Goal: Information Seeking & Learning: Learn about a topic

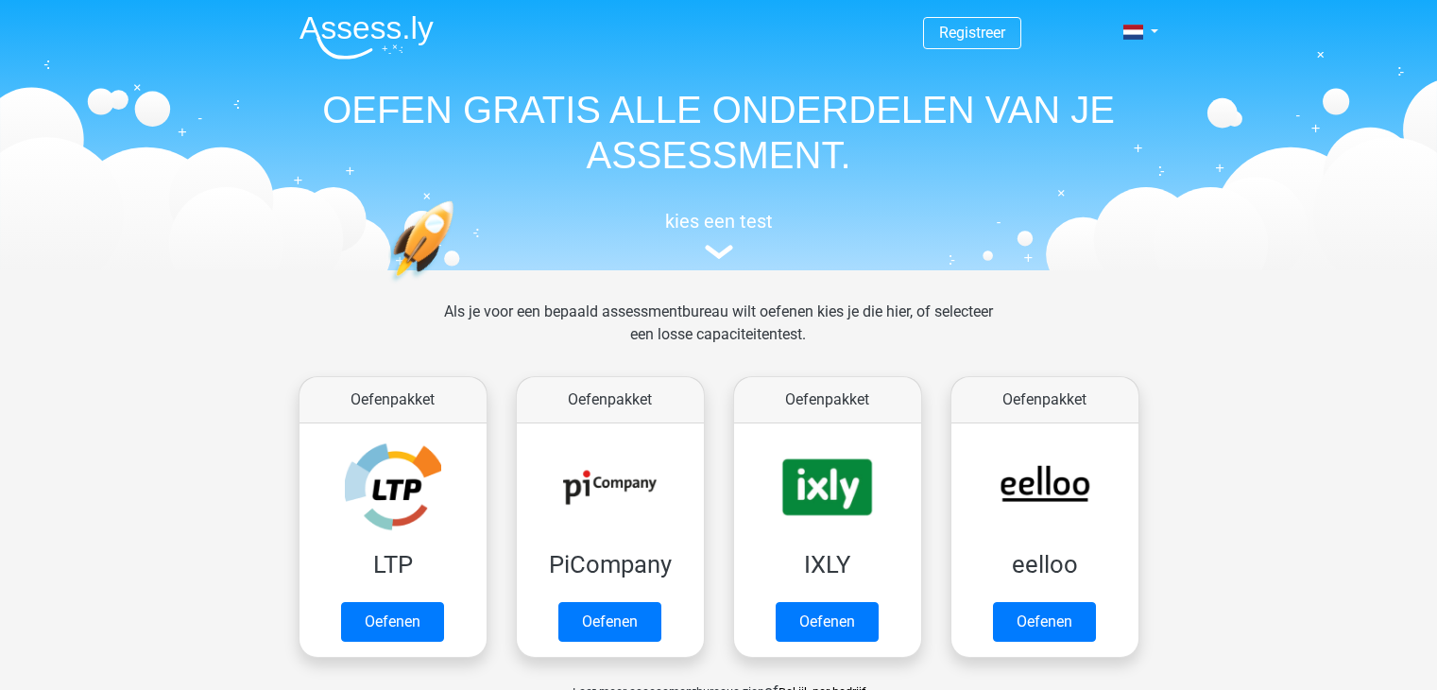
scroll to position [732, 0]
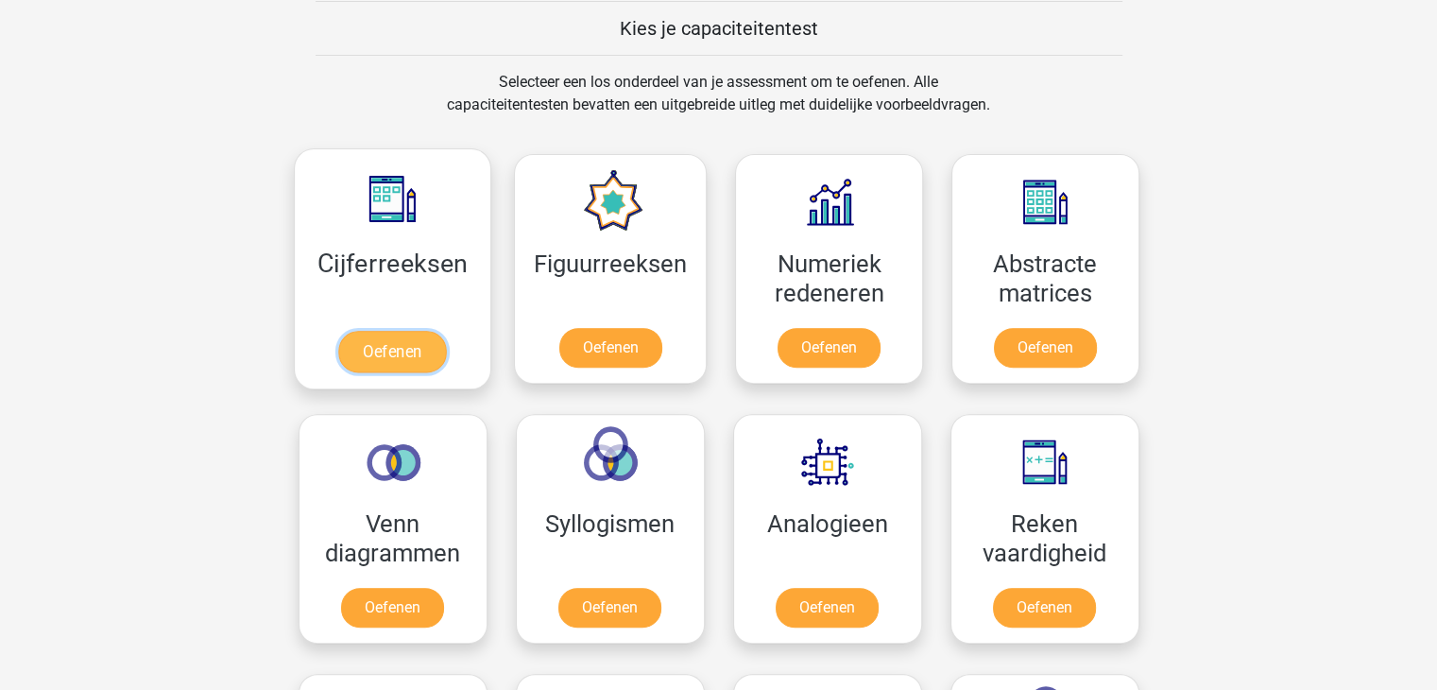
click at [368, 360] on link "Oefenen" at bounding box center [392, 352] width 108 height 42
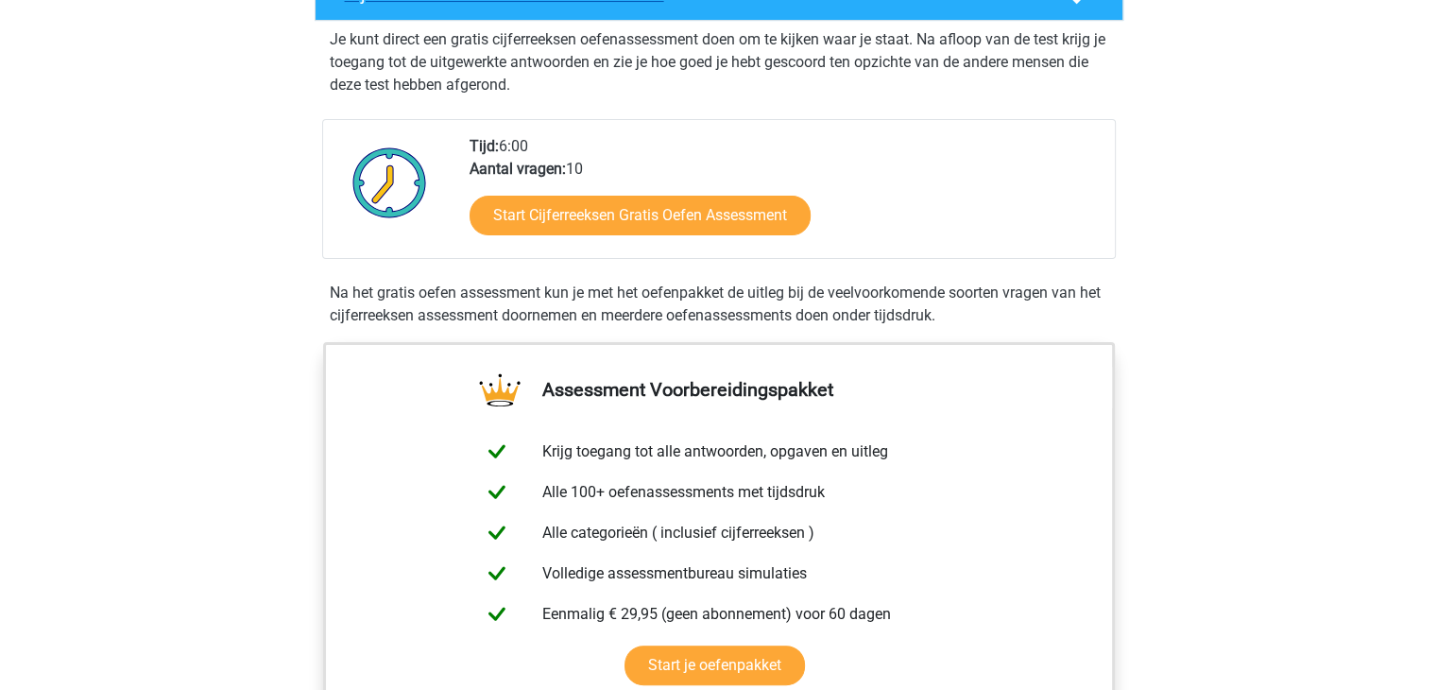
scroll to position [378, 0]
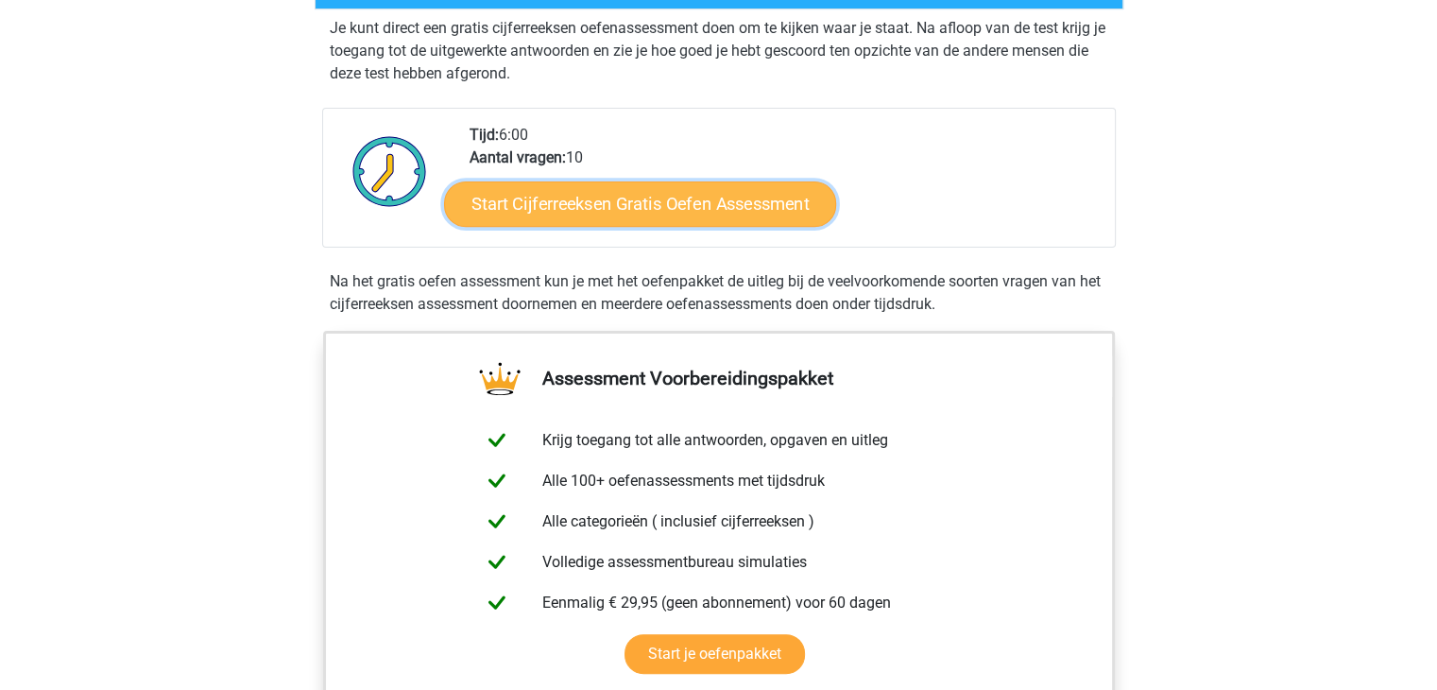
click at [658, 226] on link "Start Cijferreeksen Gratis Oefen Assessment" at bounding box center [640, 202] width 392 height 45
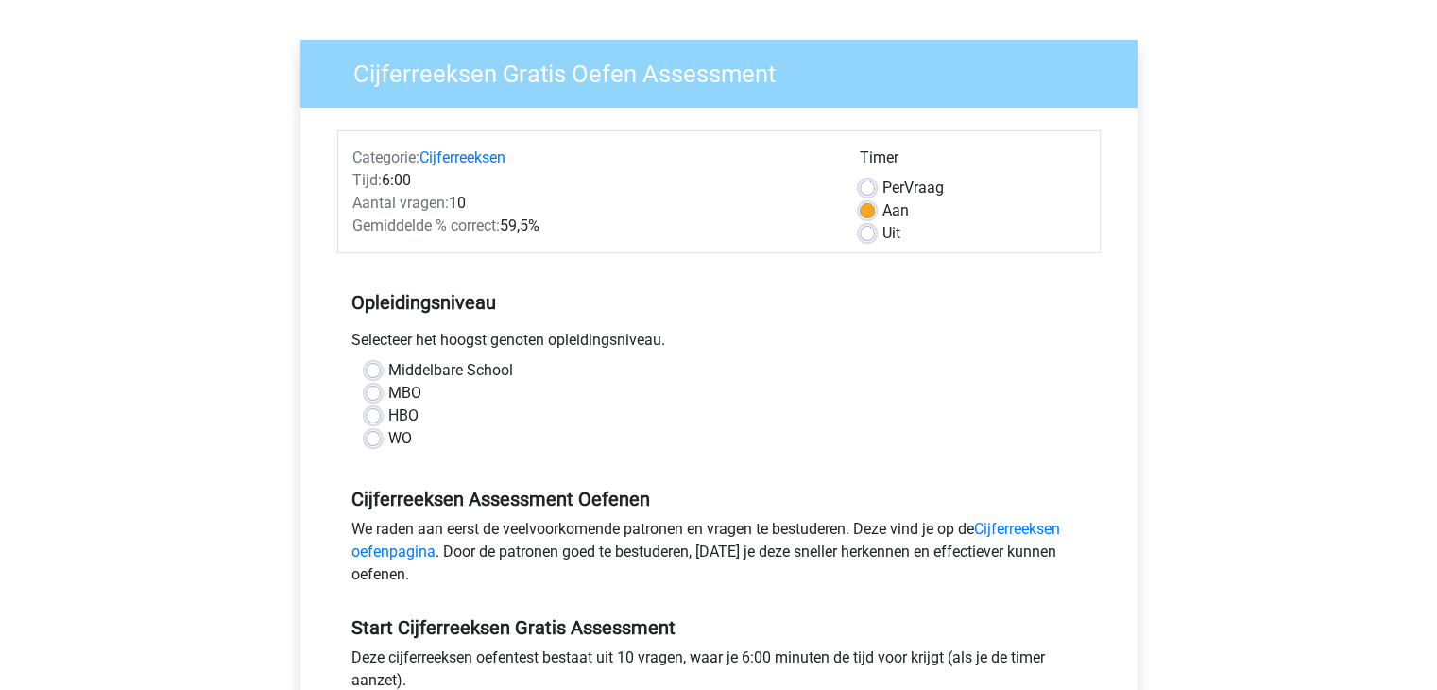
scroll to position [189, 0]
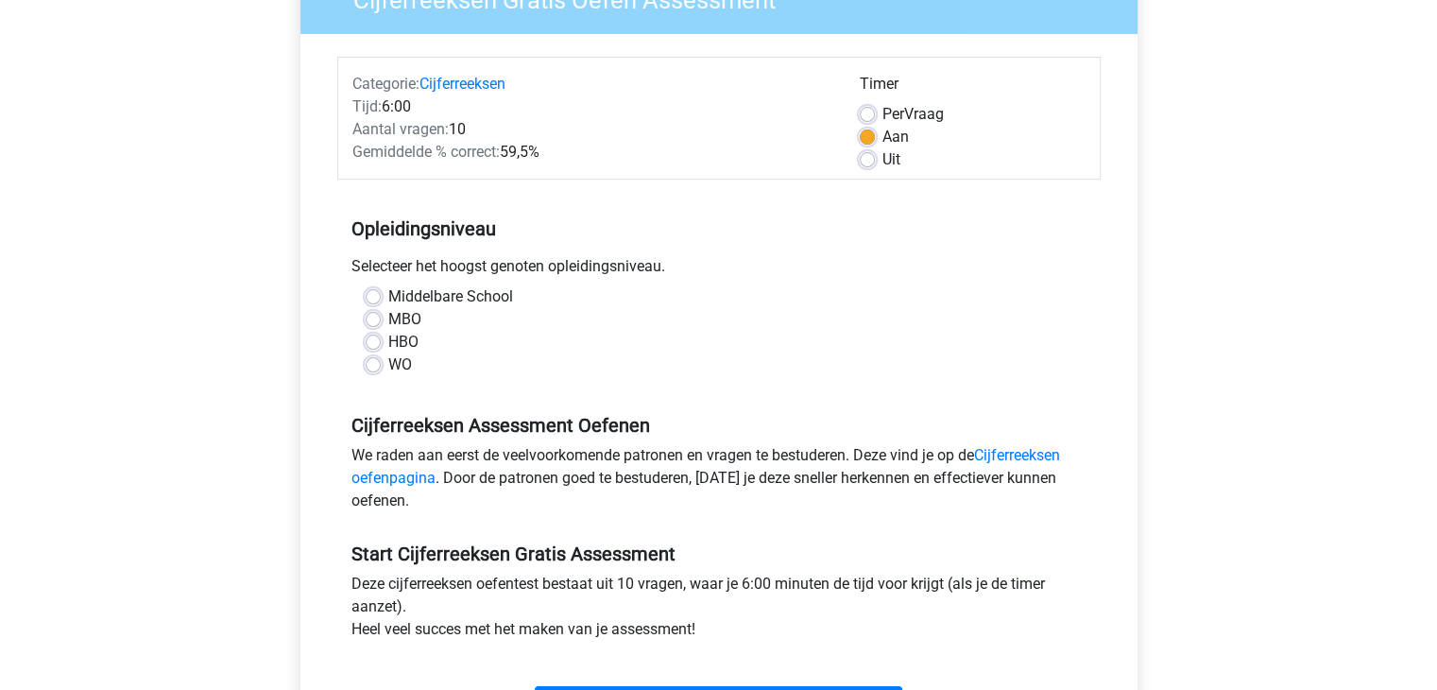
click at [388, 296] on label "Middelbare School" at bounding box center [450, 296] width 125 height 23
click at [374, 296] on input "Middelbare School" at bounding box center [373, 294] width 15 height 19
radio input "true"
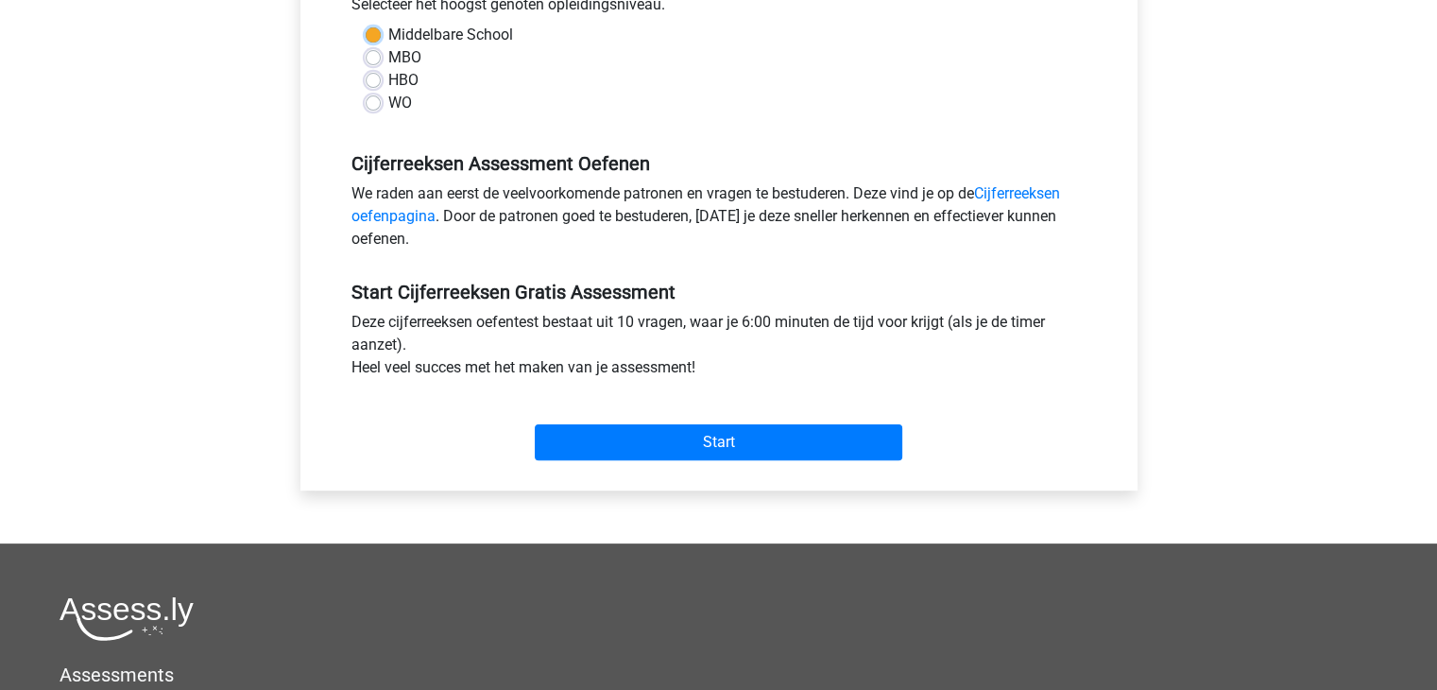
scroll to position [472, 0]
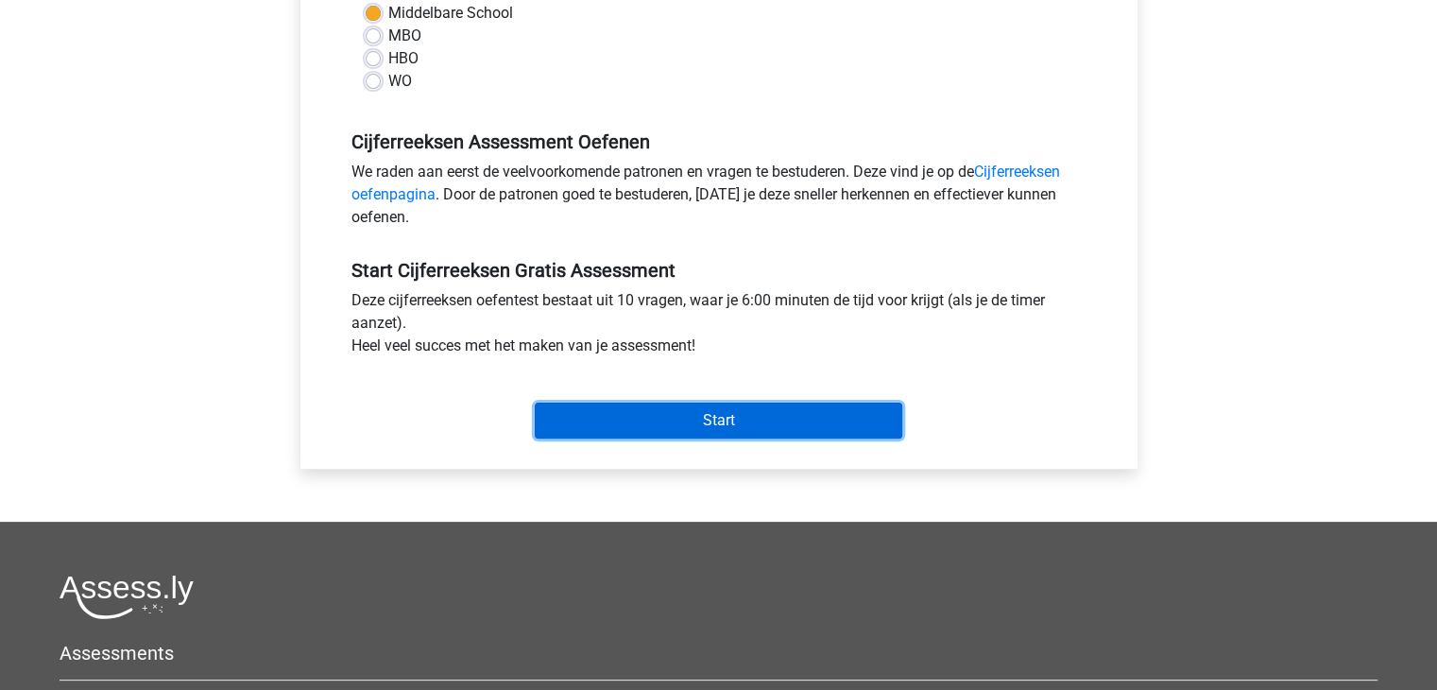
click at [722, 405] on input "Start" at bounding box center [718, 420] width 367 height 36
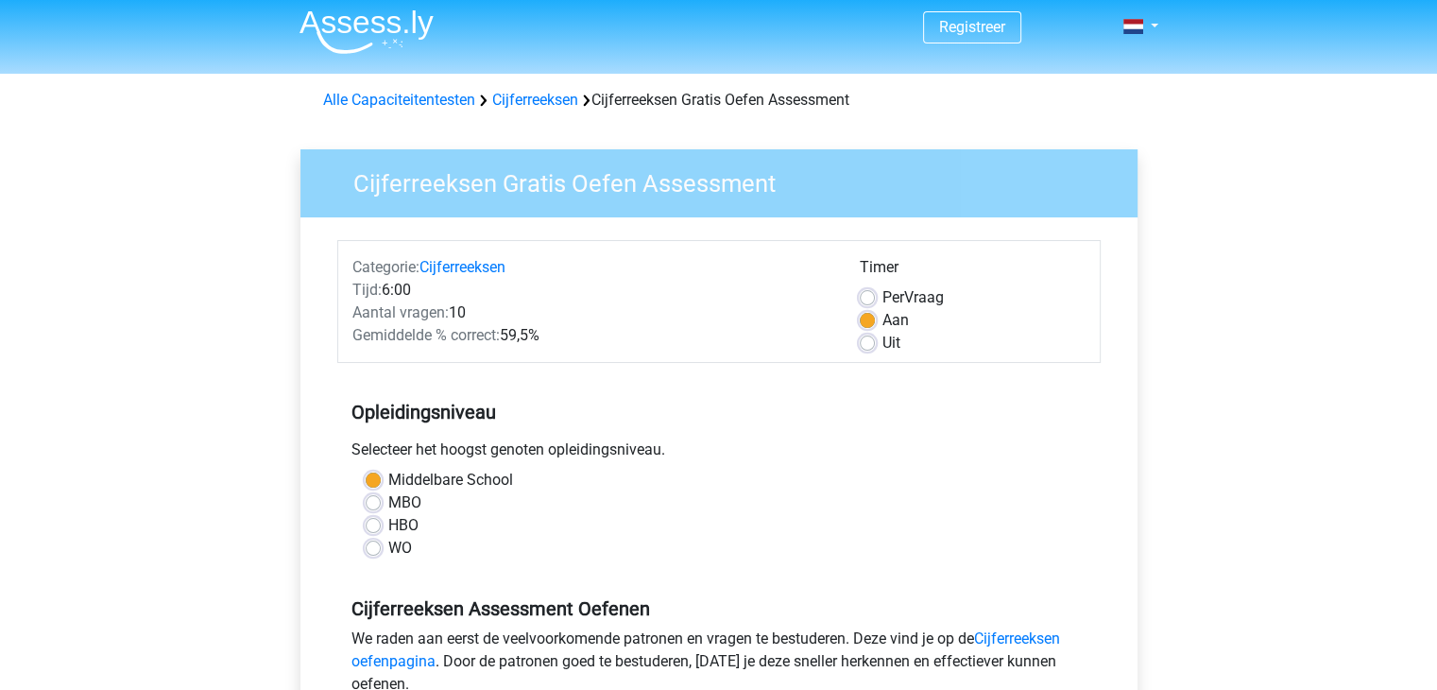
scroll to position [0, 0]
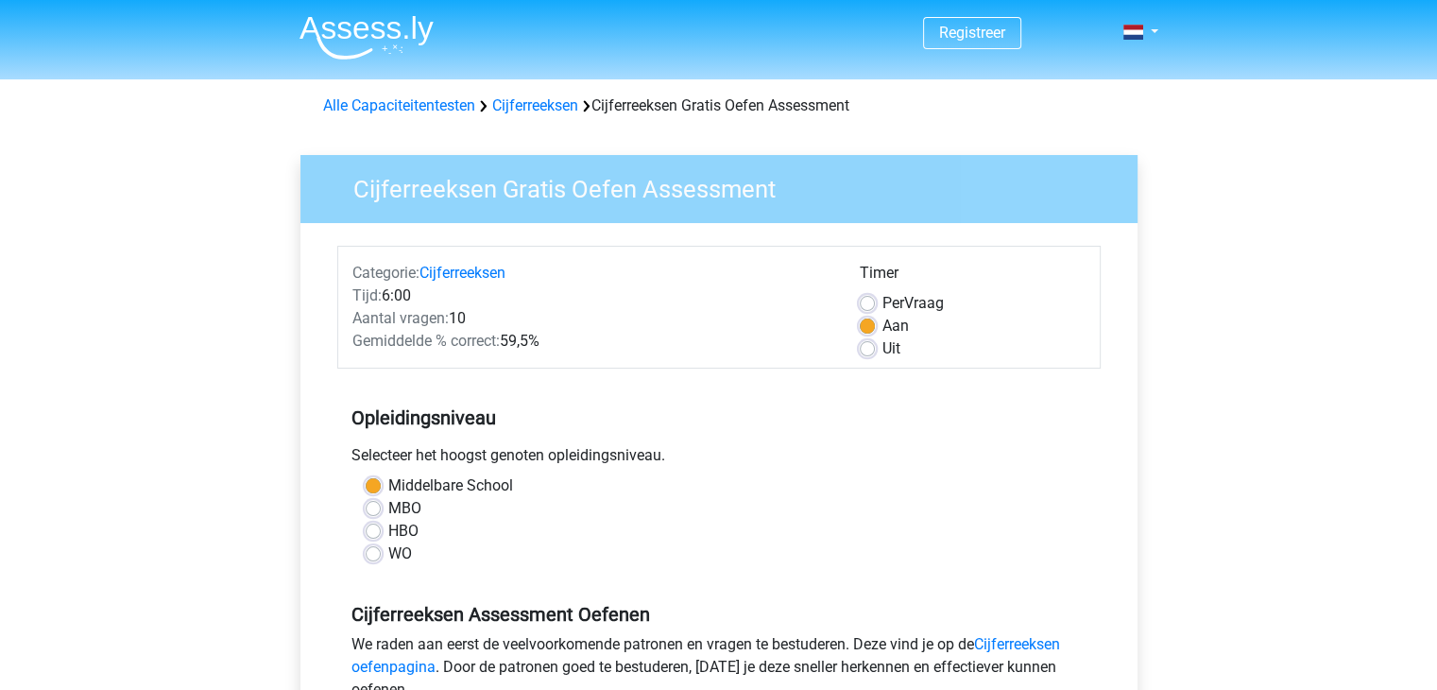
click at [858, 354] on div "Timer Per Vraag Aan Uit" at bounding box center [972, 311] width 254 height 98
click at [882, 349] on label "Uit" at bounding box center [891, 348] width 18 height 23
click at [869, 349] on input "Uit" at bounding box center [867, 346] width 15 height 19
radio input "true"
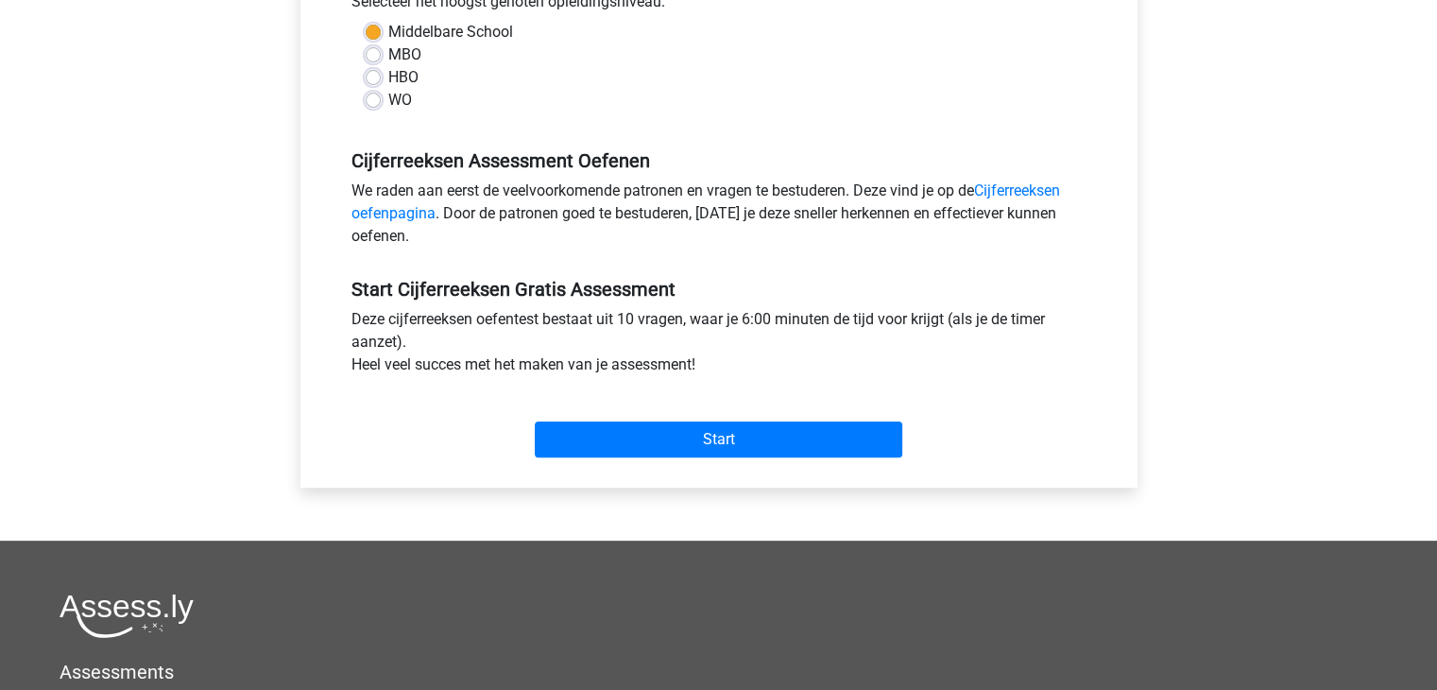
scroll to position [472, 0]
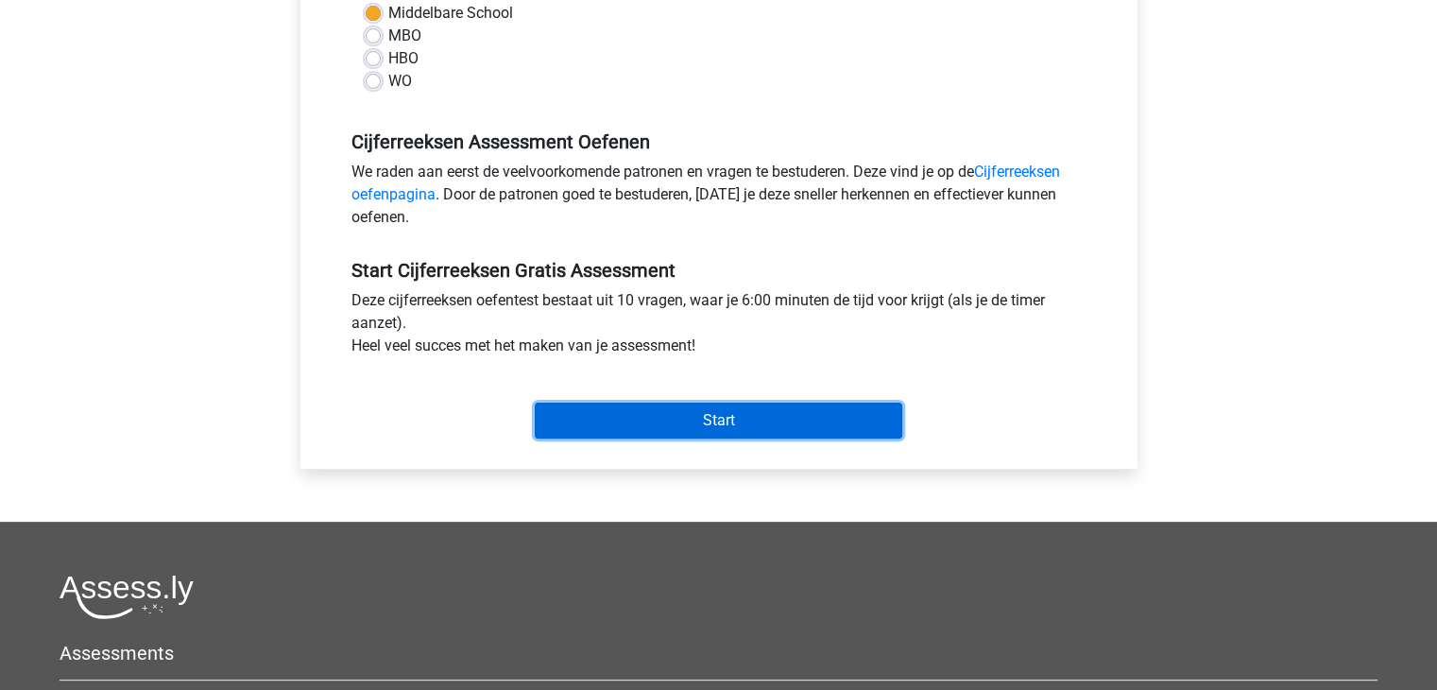
click at [703, 418] on input "Start" at bounding box center [718, 420] width 367 height 36
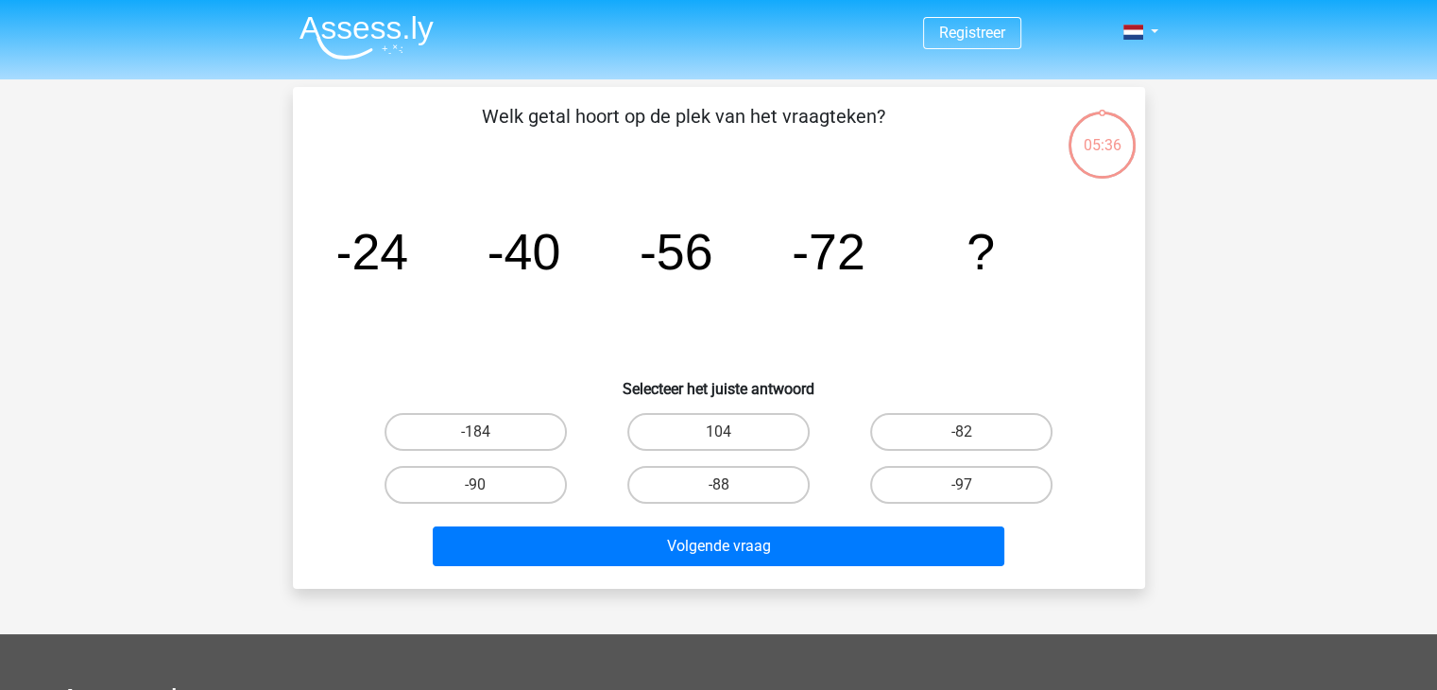
click at [721, 485] on input "-88" at bounding box center [724, 491] width 12 height 12
radio input "true"
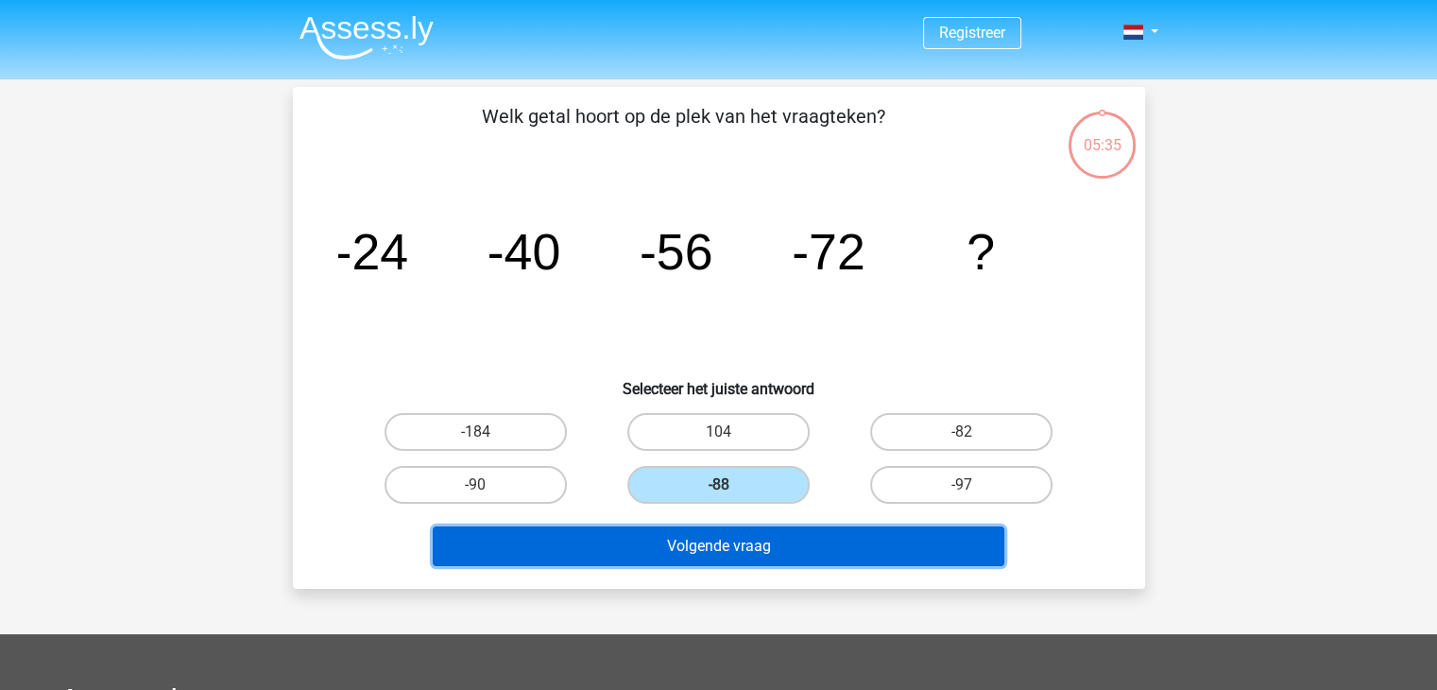
click at [721, 546] on button "Volgende vraag" at bounding box center [719, 546] width 572 height 40
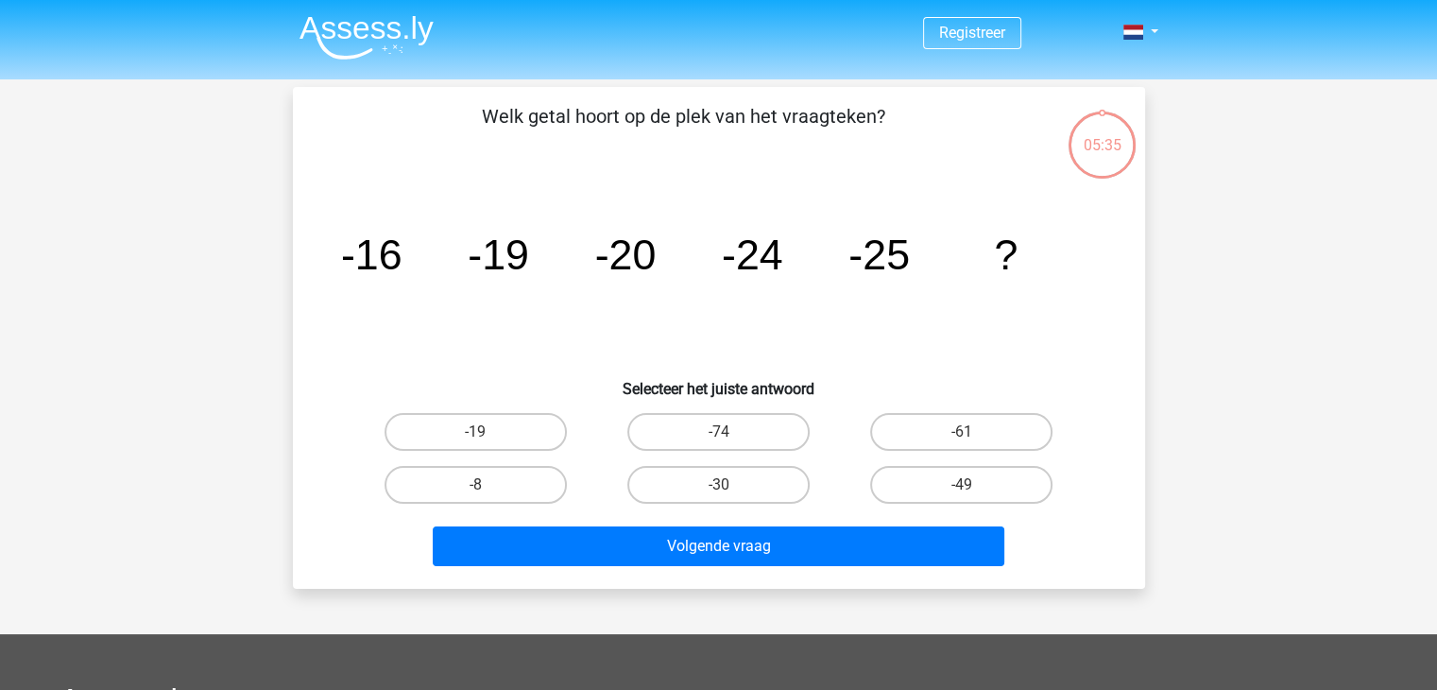
scroll to position [87, 0]
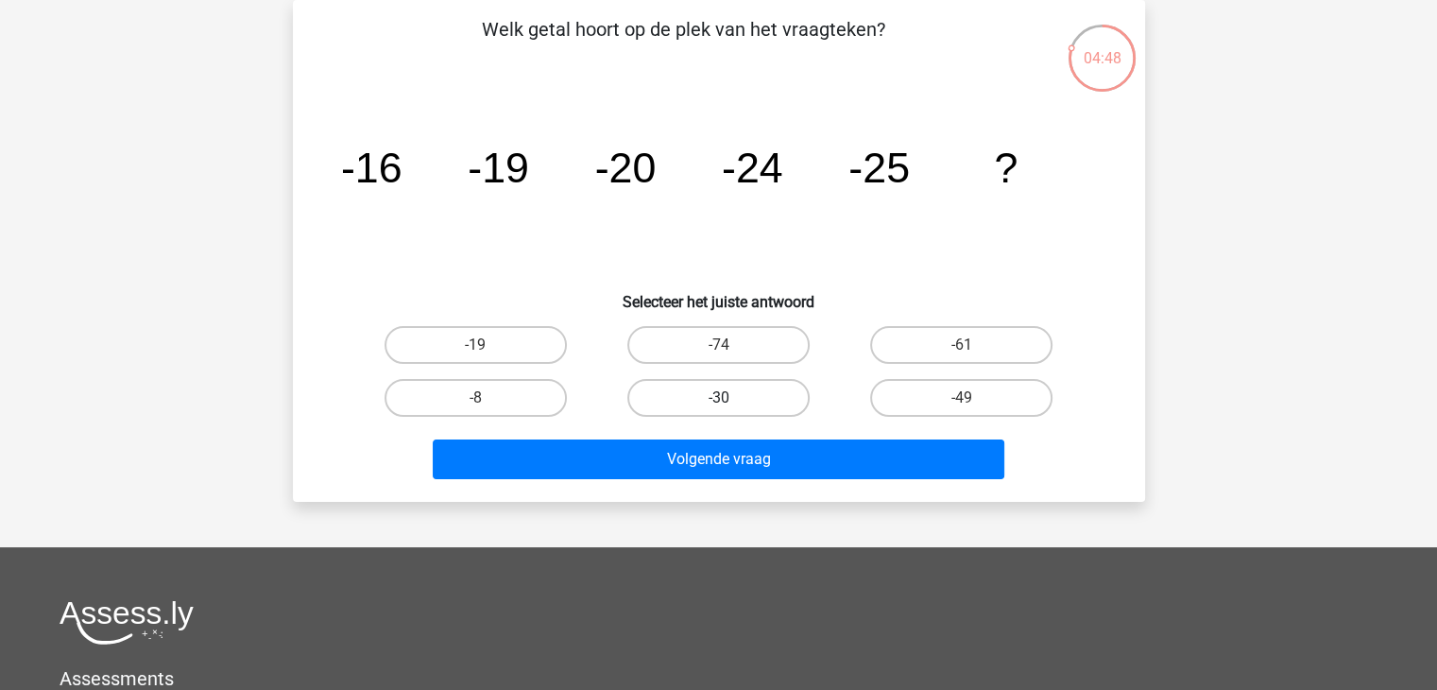
click at [669, 398] on label "-30" at bounding box center [718, 398] width 182 height 38
click at [718, 398] on input "-30" at bounding box center [724, 404] width 12 height 12
radio input "true"
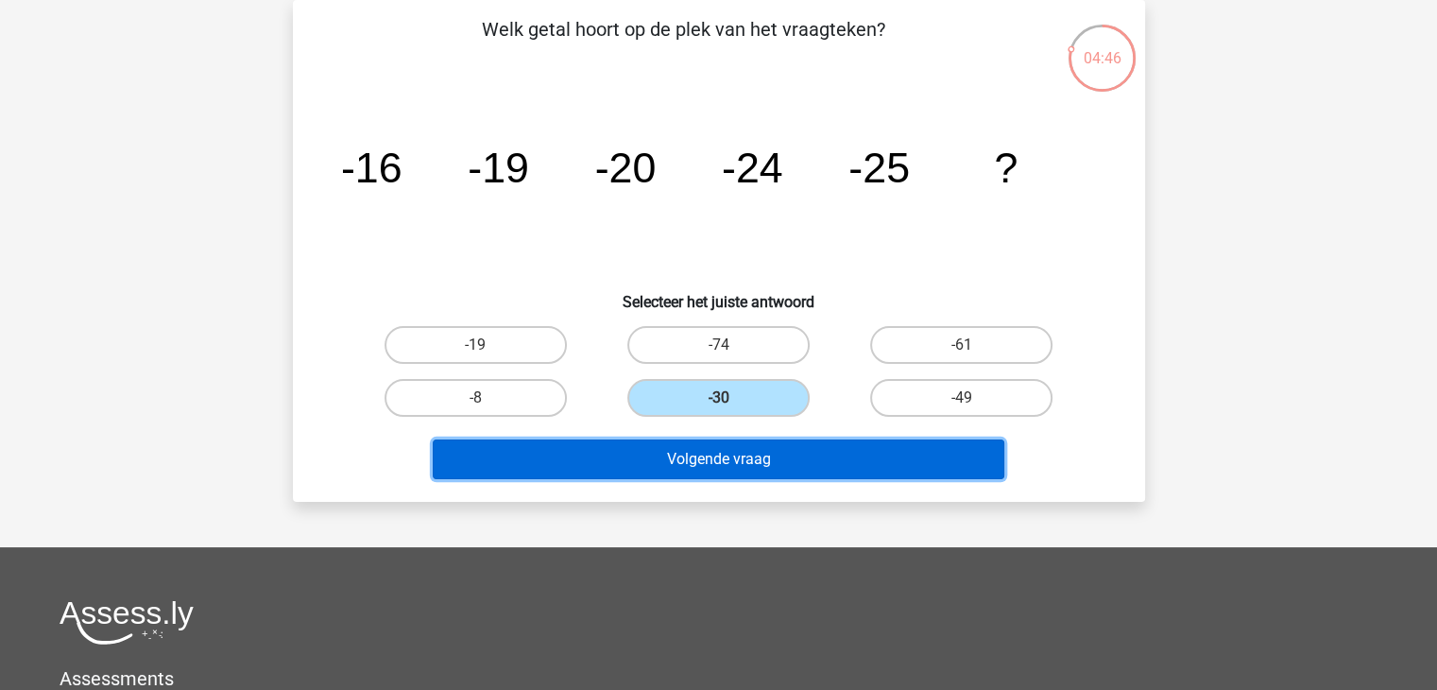
click at [672, 452] on button "Volgende vraag" at bounding box center [719, 459] width 572 height 40
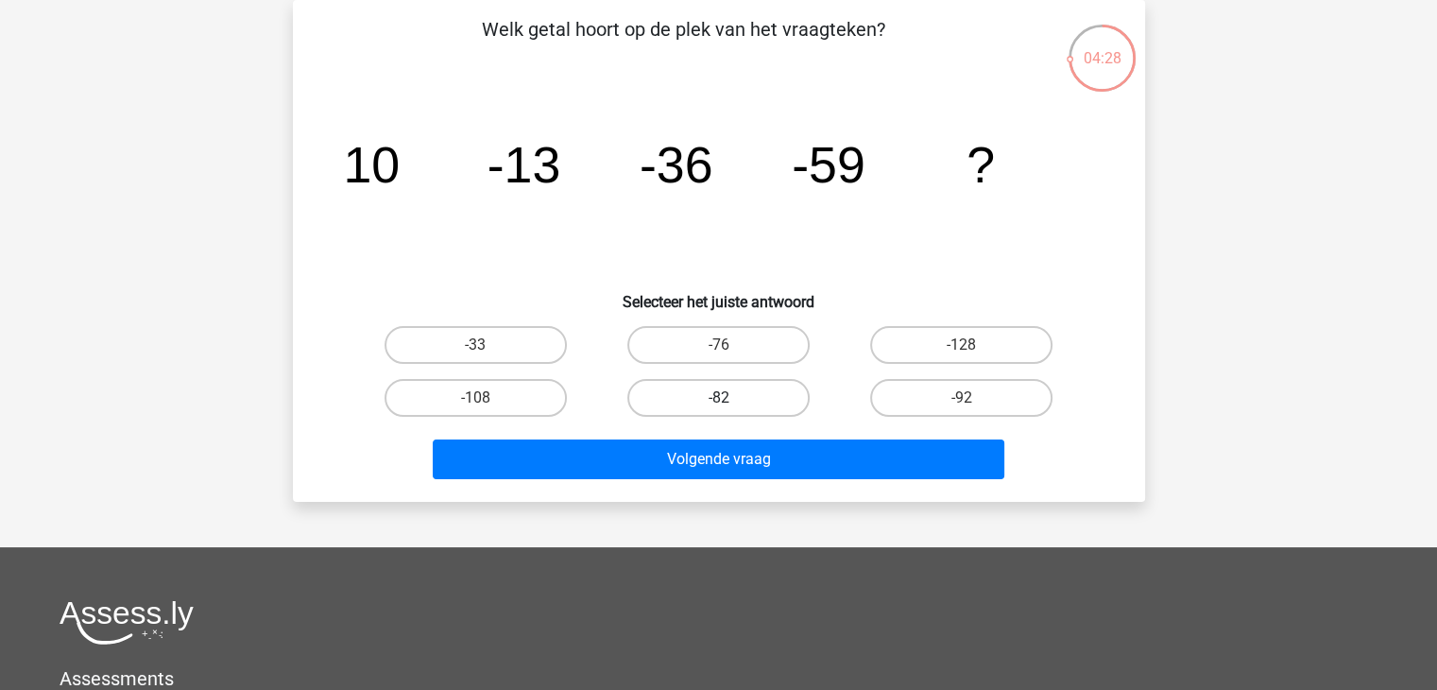
click at [713, 404] on label "-82" at bounding box center [718, 398] width 182 height 38
click at [718, 404] on input "-82" at bounding box center [724, 404] width 12 height 12
radio input "true"
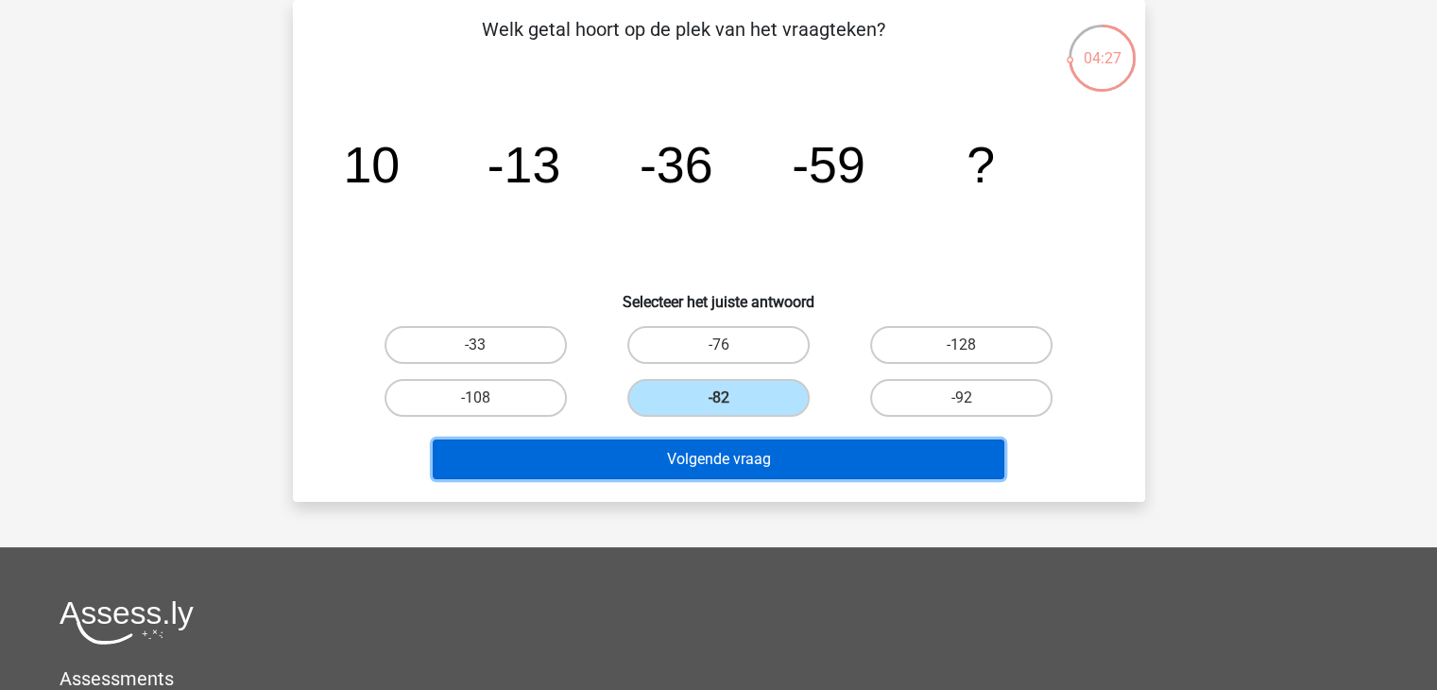
click at [748, 454] on button "Volgende vraag" at bounding box center [719, 459] width 572 height 40
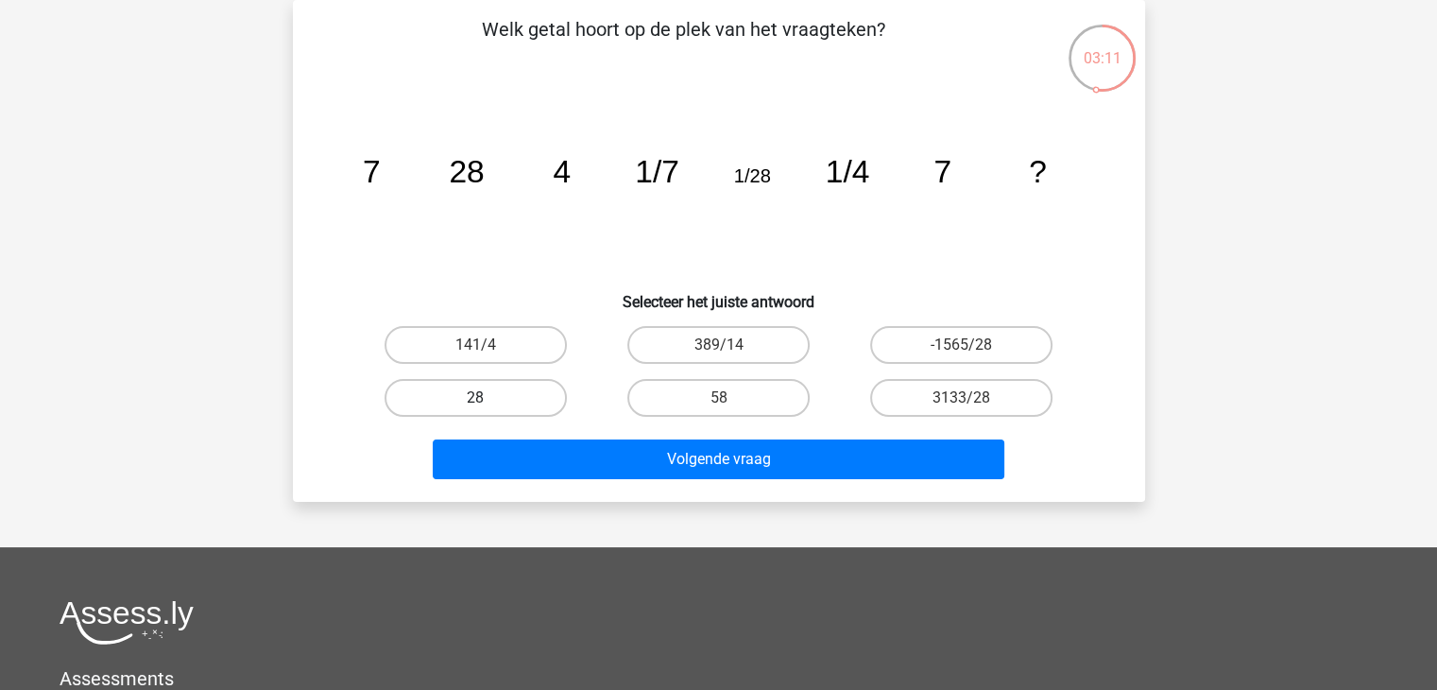
click at [521, 388] on label "28" at bounding box center [475, 398] width 182 height 38
click at [487, 398] on input "28" at bounding box center [481, 404] width 12 height 12
radio input "true"
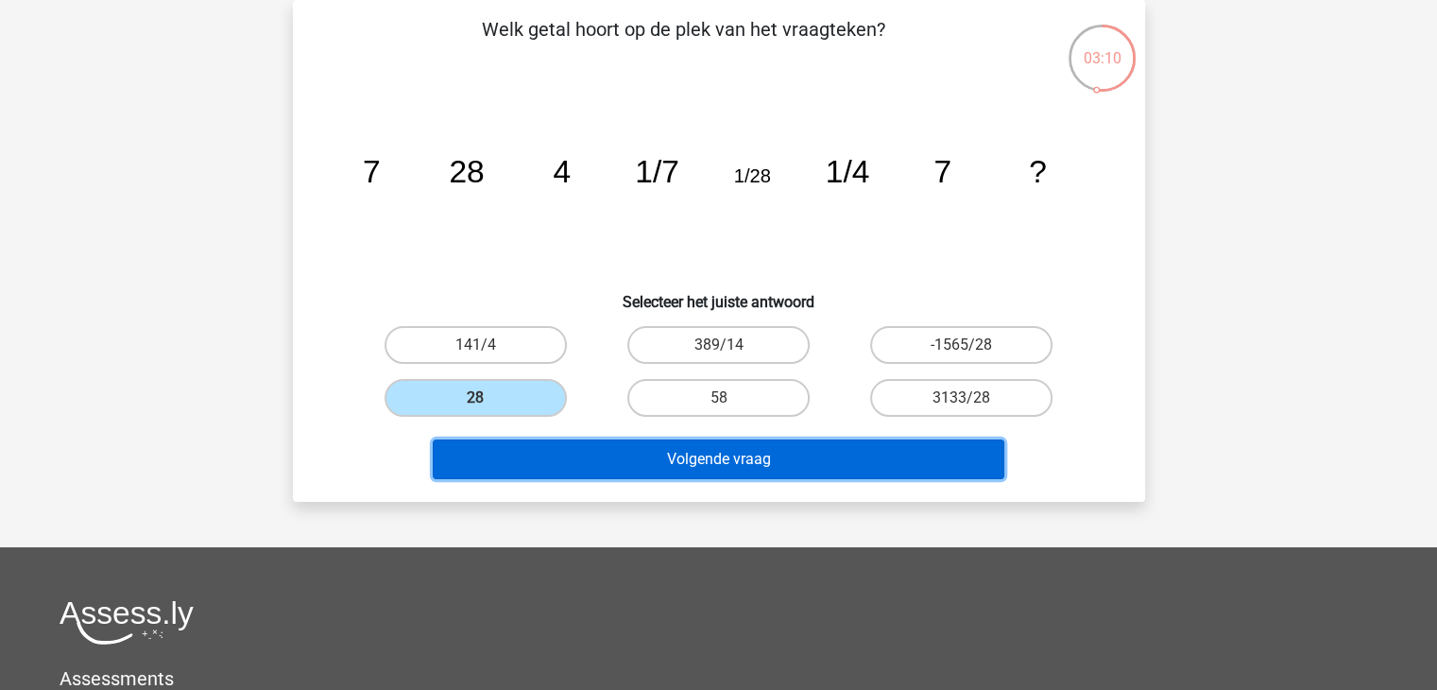
click at [663, 465] on button "Volgende vraag" at bounding box center [719, 459] width 572 height 40
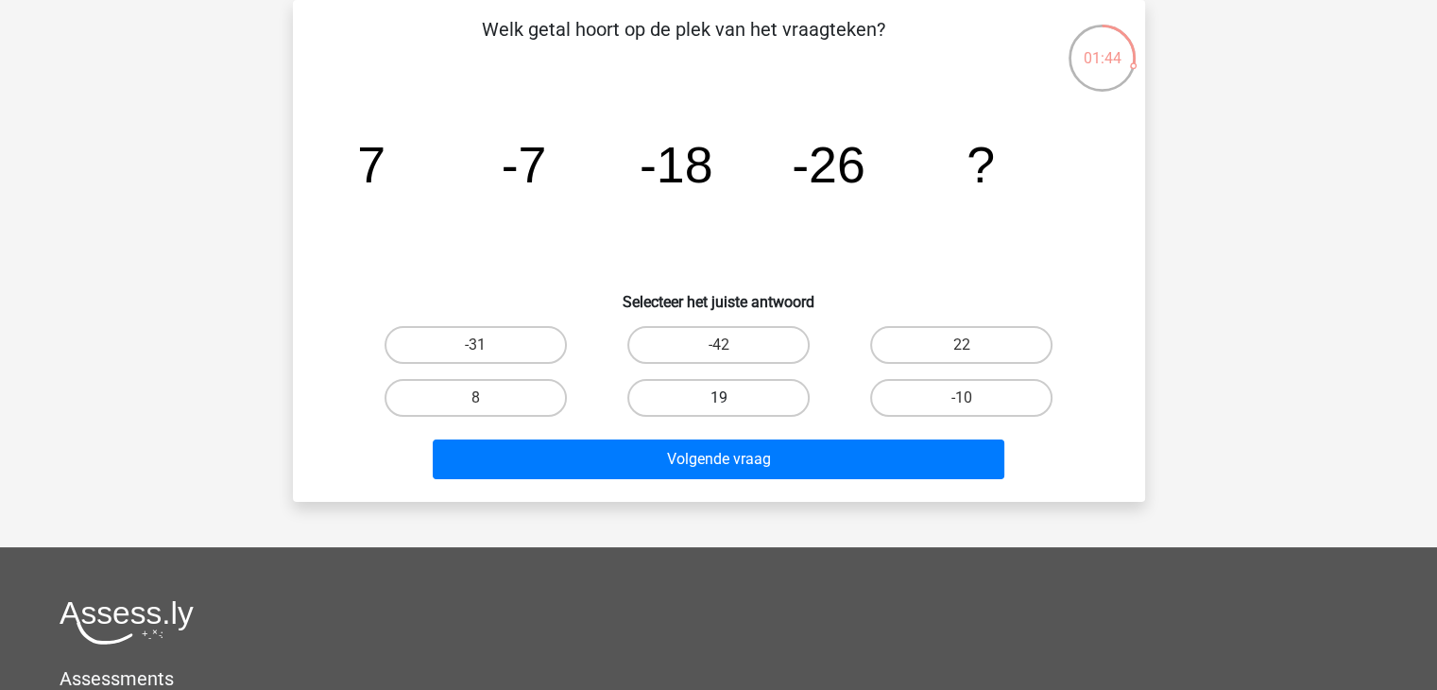
click at [708, 394] on label "19" at bounding box center [718, 398] width 182 height 38
click at [718, 398] on input "19" at bounding box center [724, 404] width 12 height 12
radio input "true"
drag, startPoint x: 883, startPoint y: 201, endPoint x: 899, endPoint y: 123, distance: 80.0
click at [899, 123] on icon "image/svg+xml 7 -7 -18 -26 ?" at bounding box center [718, 182] width 761 height 191
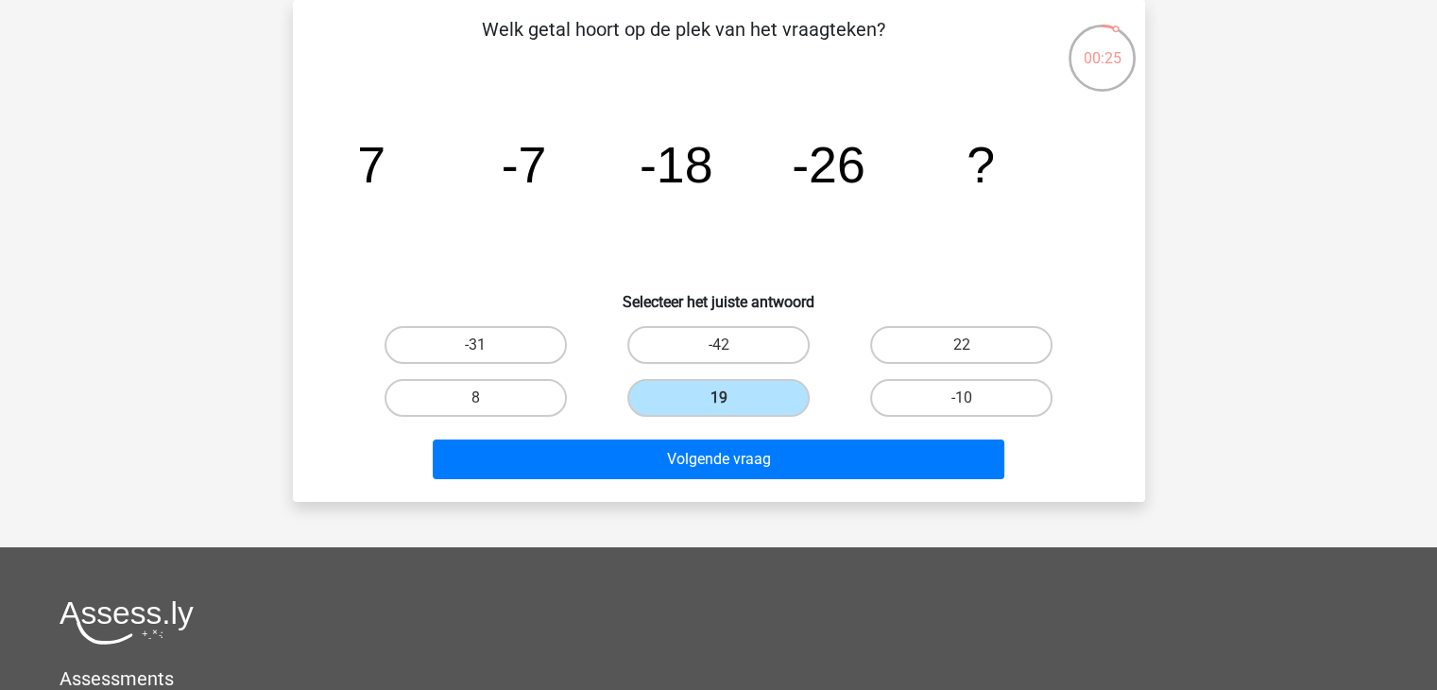
drag, startPoint x: 858, startPoint y: 216, endPoint x: 895, endPoint y: 139, distance: 85.8
click at [895, 139] on icon "image/svg+xml 7 -7 -18 -26 ?" at bounding box center [718, 182] width 761 height 191
click at [670, 341] on label "-42" at bounding box center [718, 345] width 182 height 38
click at [718, 345] on input "-42" at bounding box center [724, 351] width 12 height 12
radio input "true"
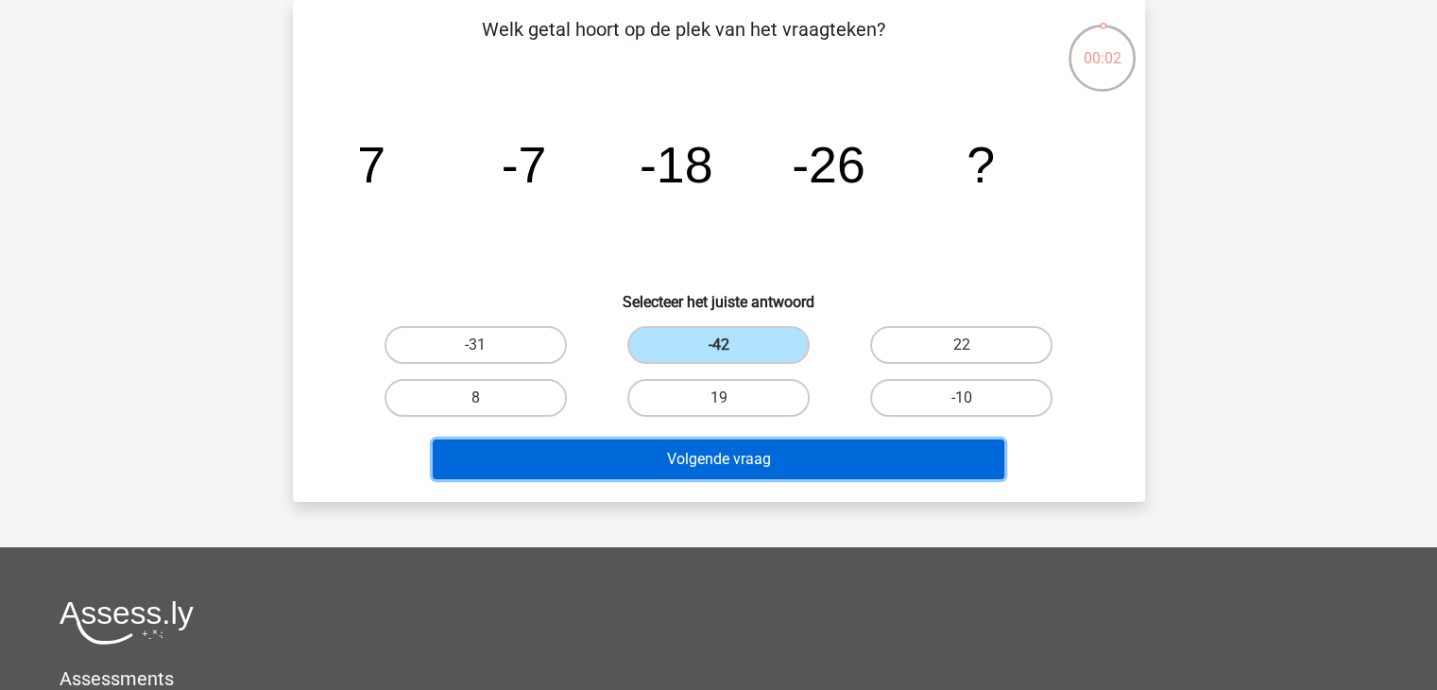
click at [710, 468] on button "Volgende vraag" at bounding box center [719, 459] width 572 height 40
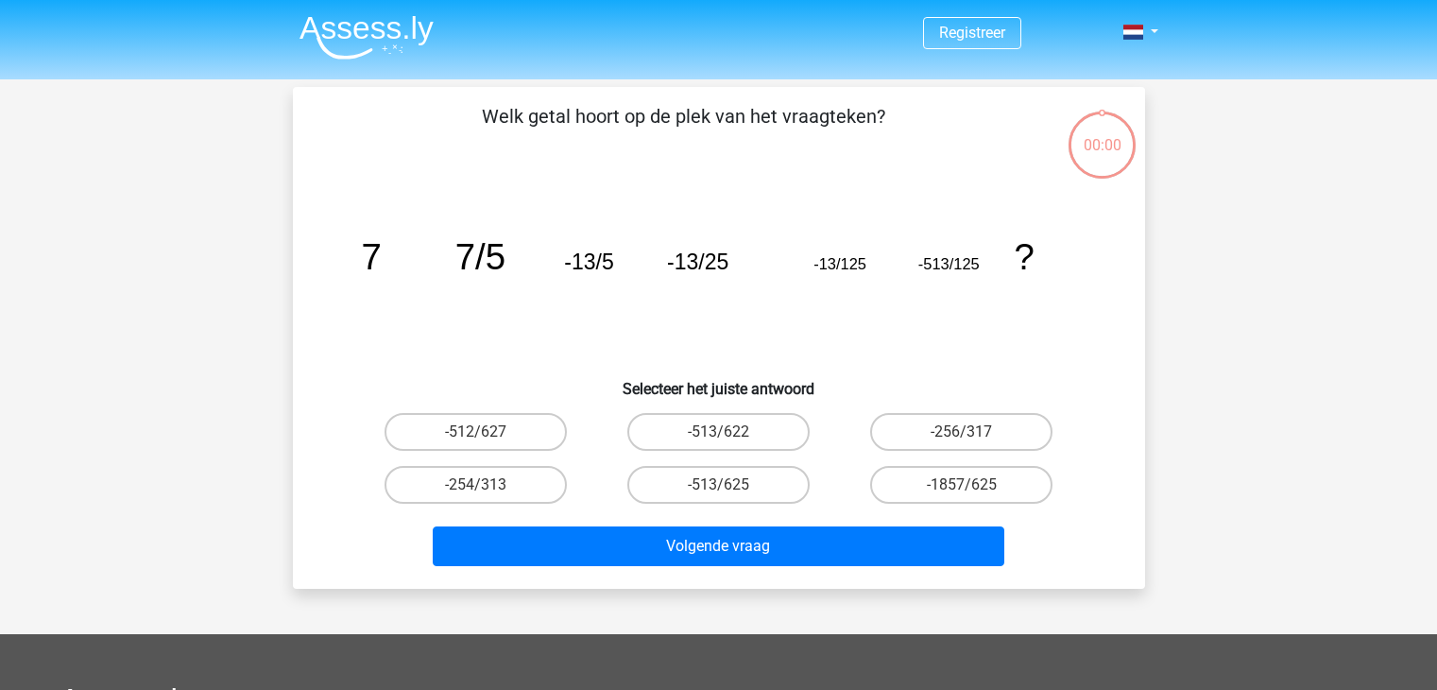
scroll to position [87, 0]
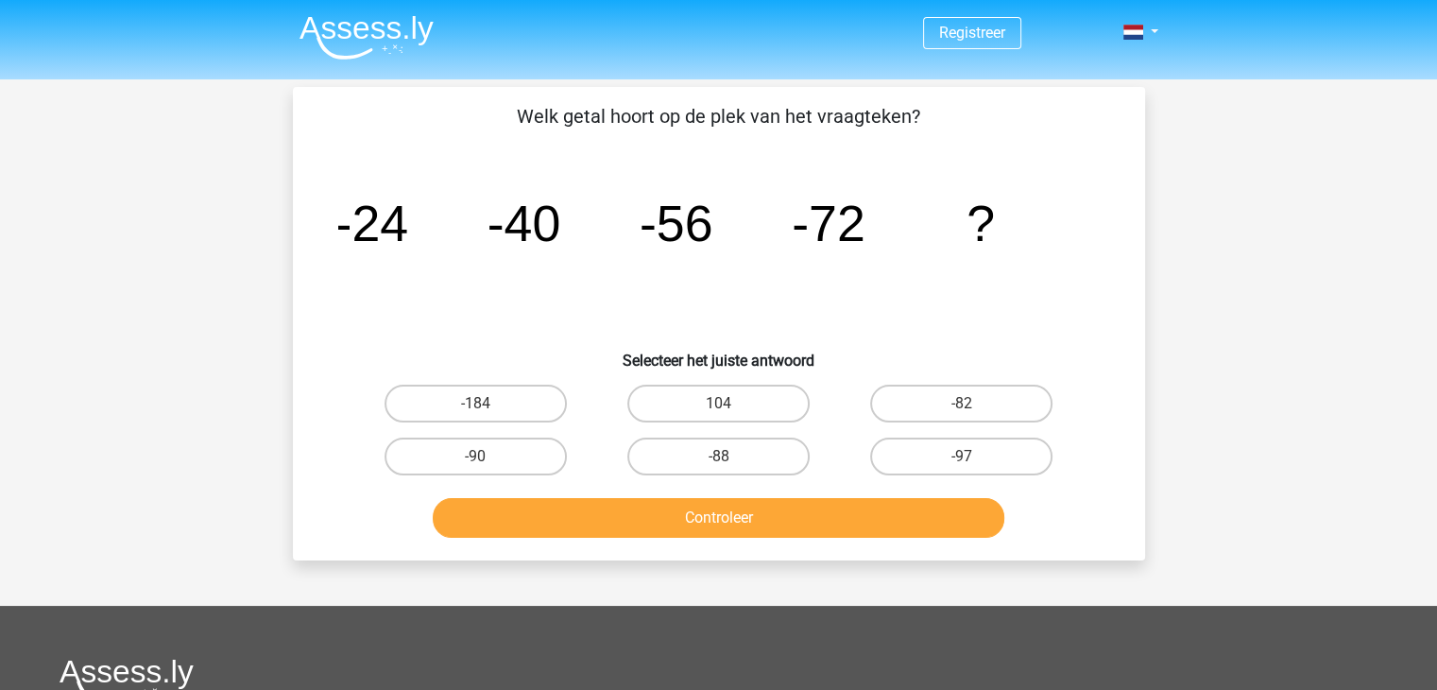
click at [725, 458] on input "-88" at bounding box center [724, 462] width 12 height 12
radio input "true"
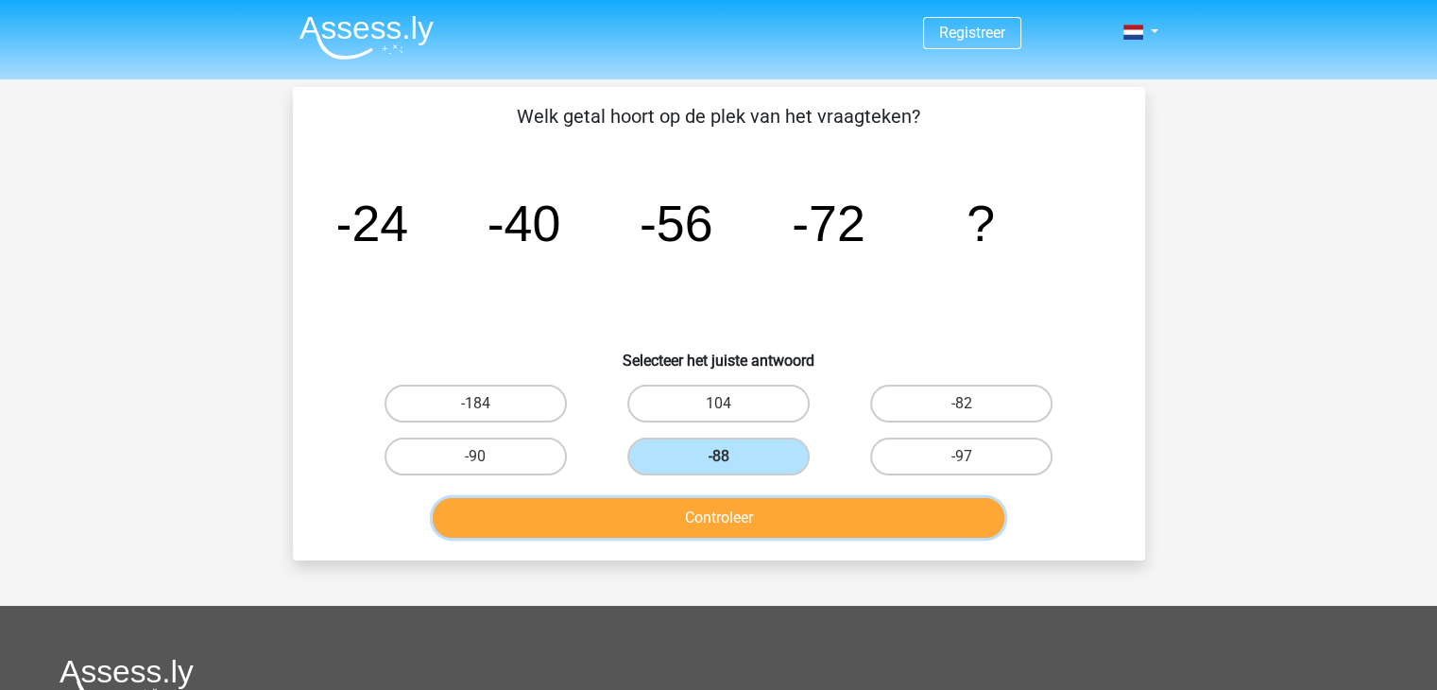
click at [725, 509] on button "Controleer" at bounding box center [719, 518] width 572 height 40
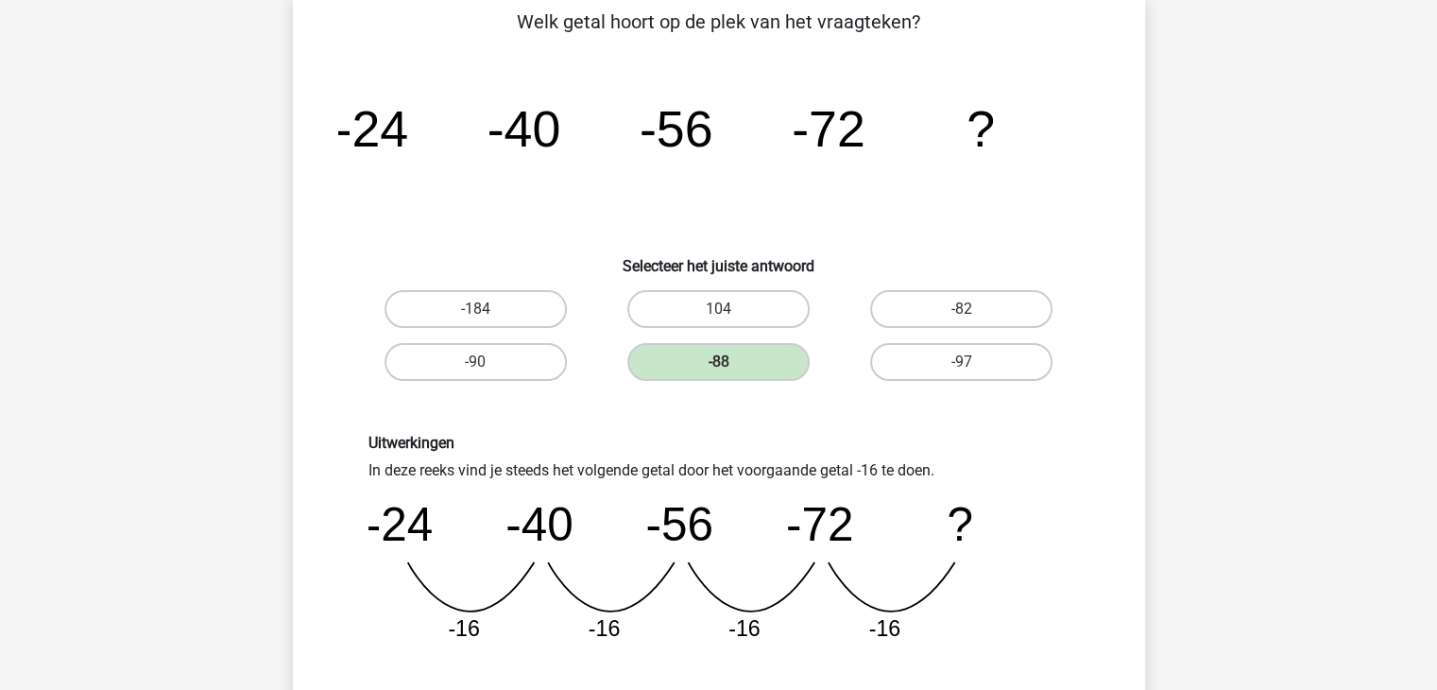
scroll to position [189, 0]
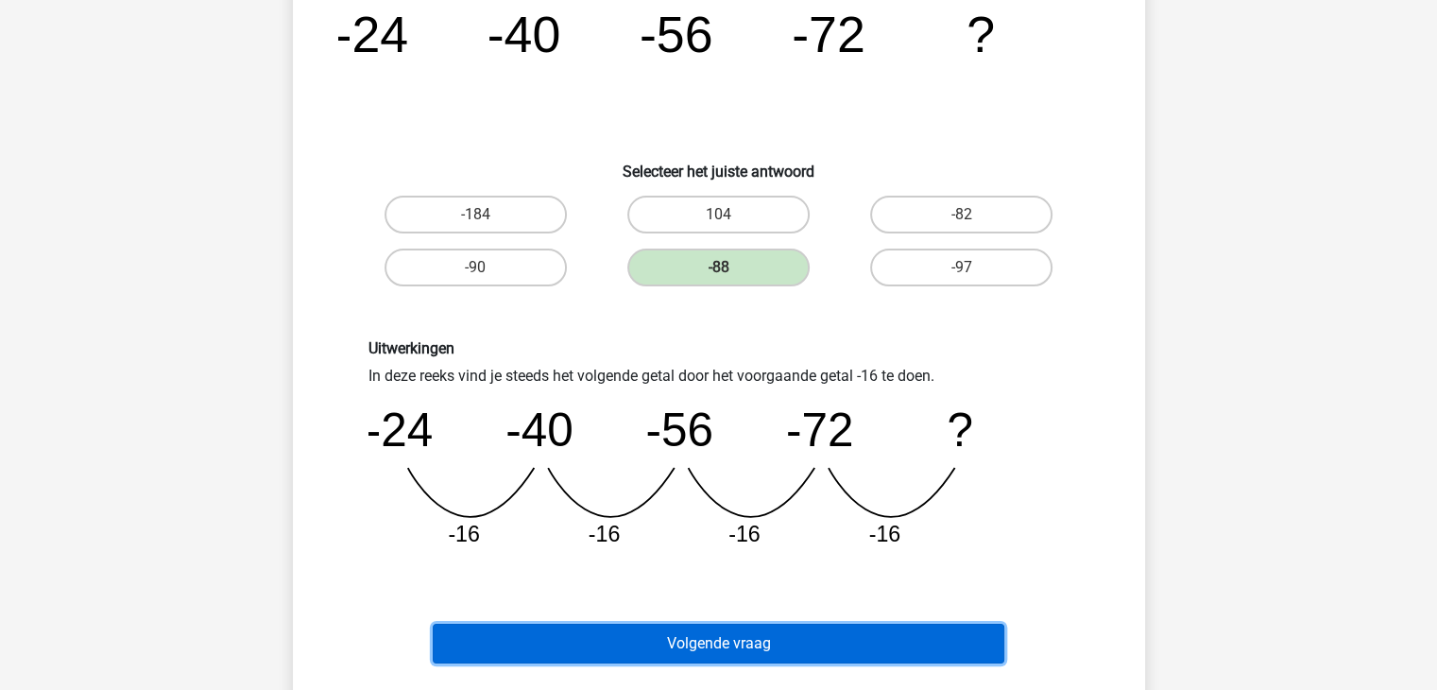
click at [725, 638] on button "Volgende vraag" at bounding box center [719, 643] width 572 height 40
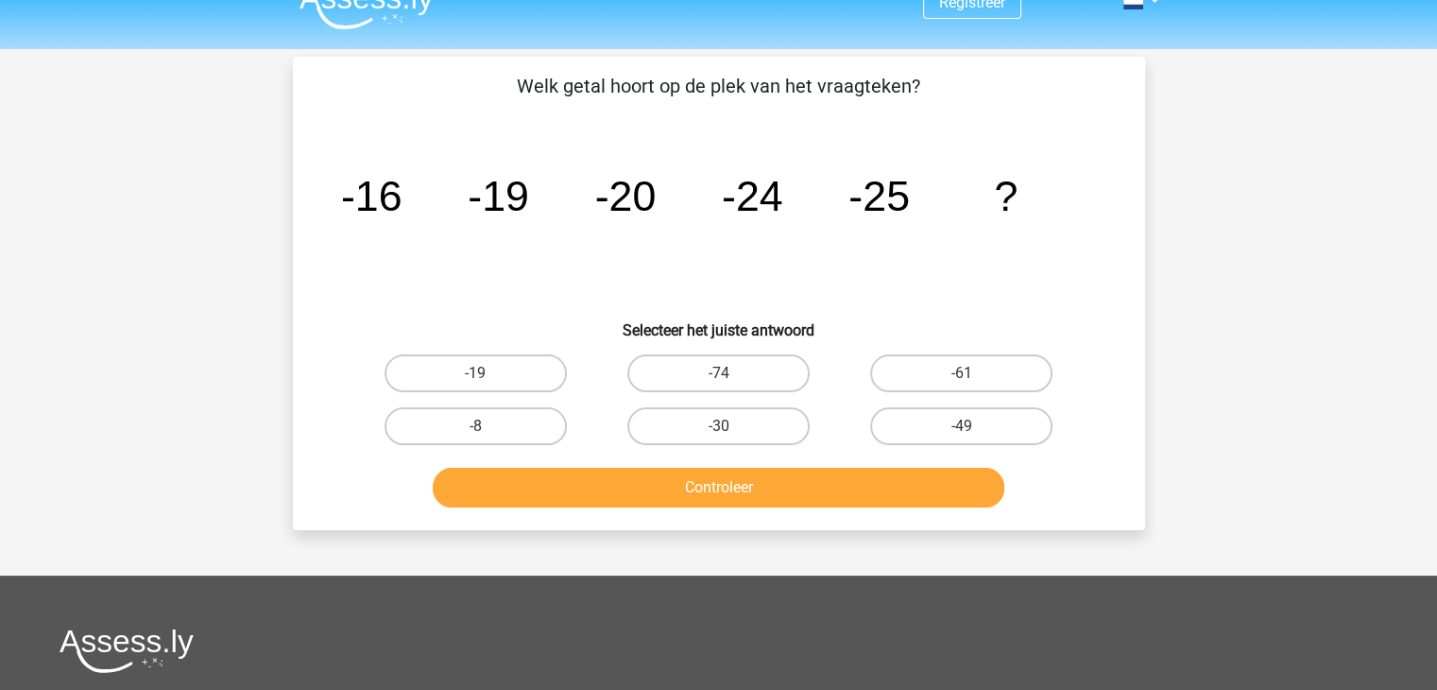
scroll to position [0, 0]
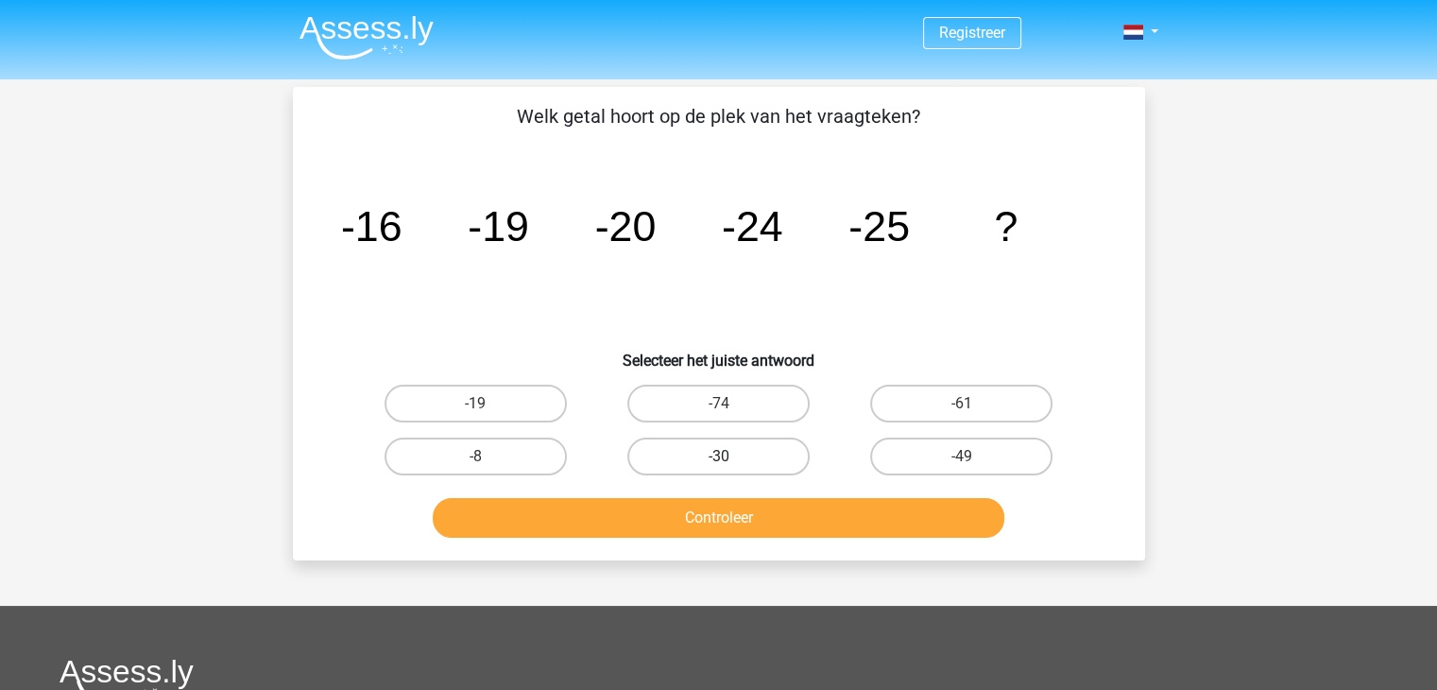
click at [693, 455] on label "-30" at bounding box center [718, 456] width 182 height 38
click at [718, 456] on input "-30" at bounding box center [724, 462] width 12 height 12
radio input "true"
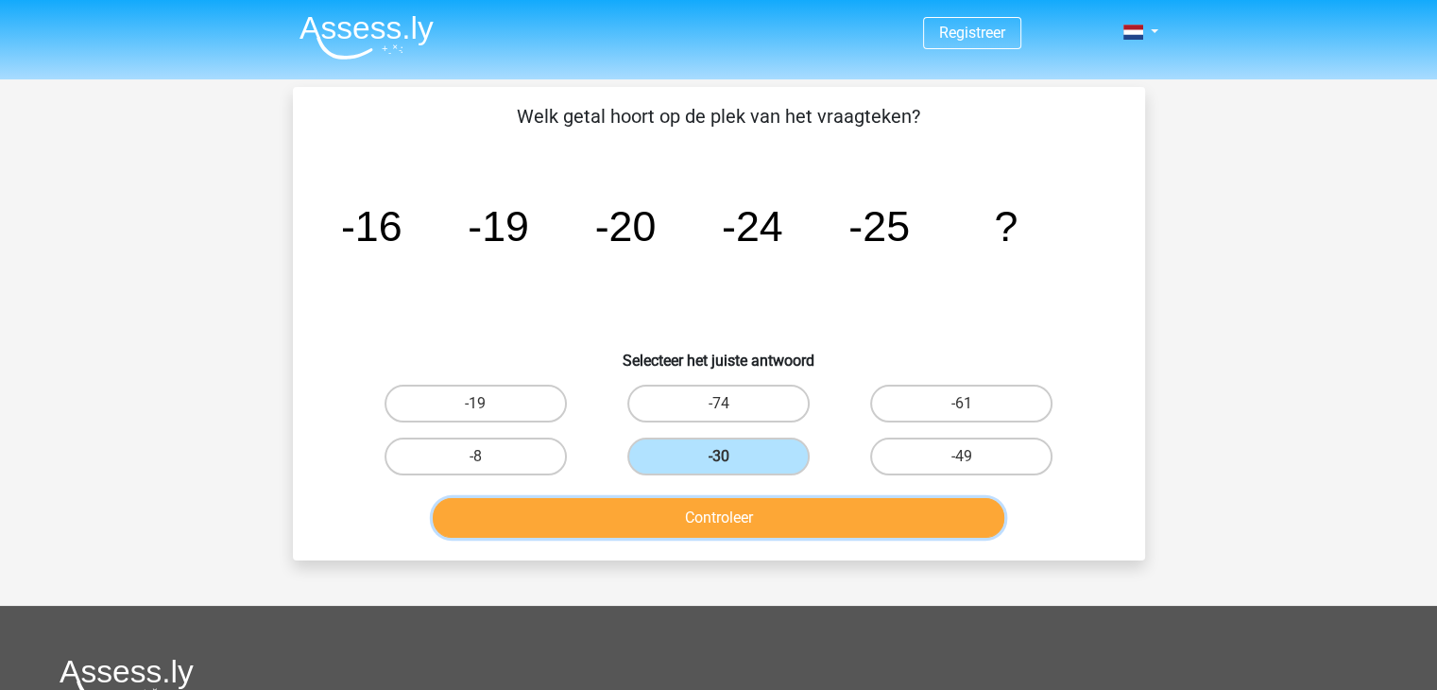
click at [682, 519] on button "Controleer" at bounding box center [719, 518] width 572 height 40
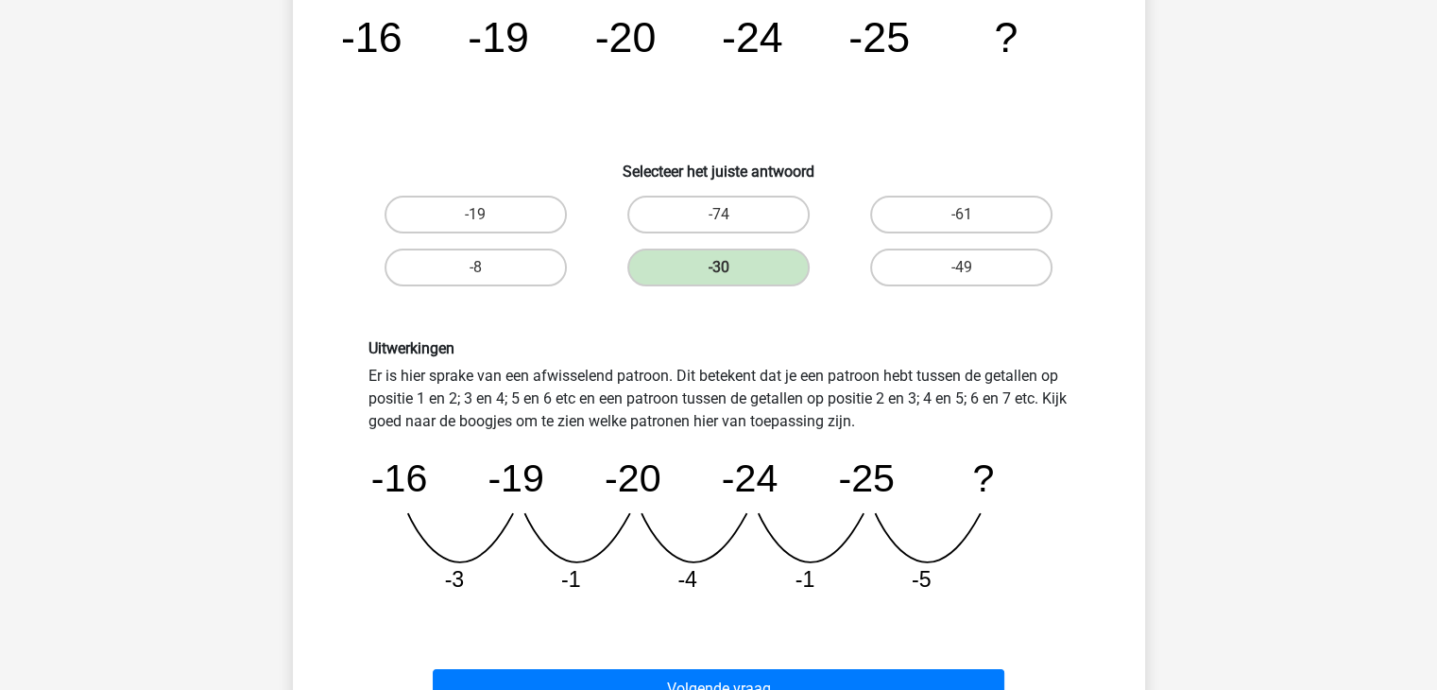
scroll to position [283, 0]
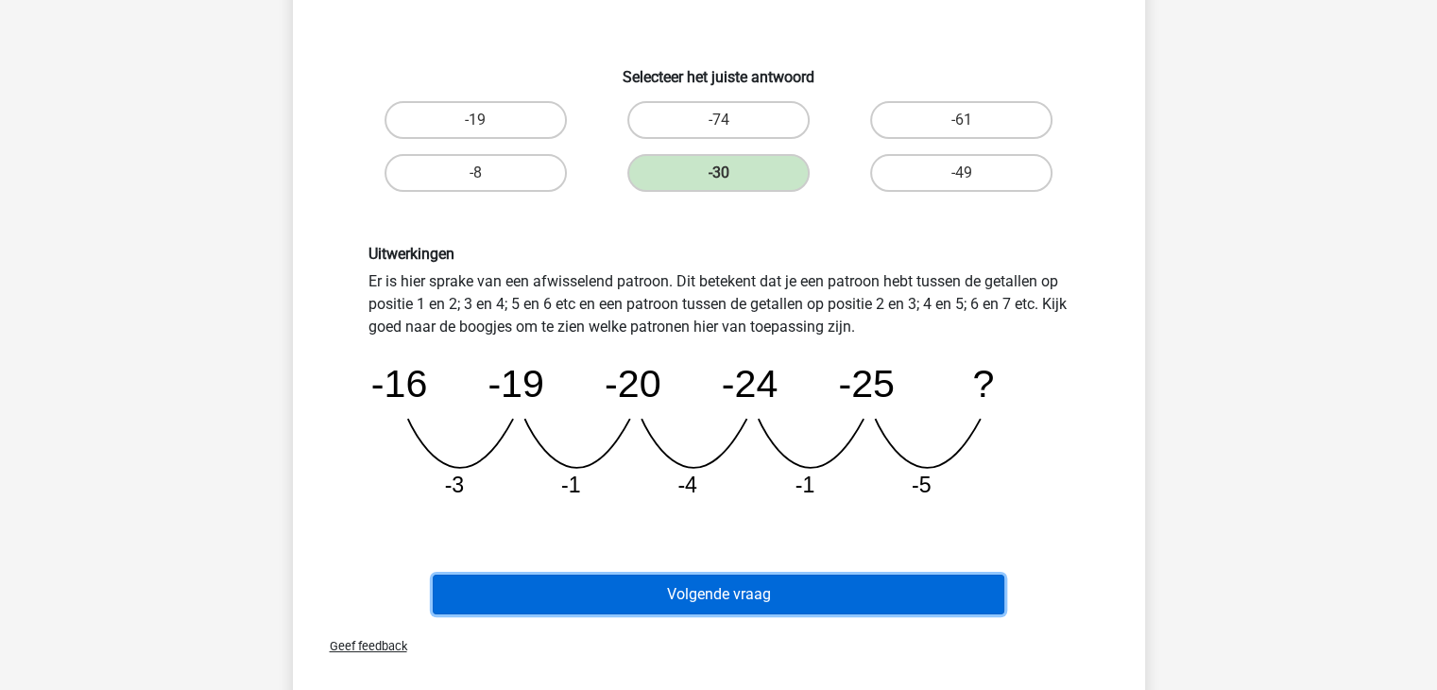
click at [729, 594] on button "Volgende vraag" at bounding box center [719, 594] width 572 height 40
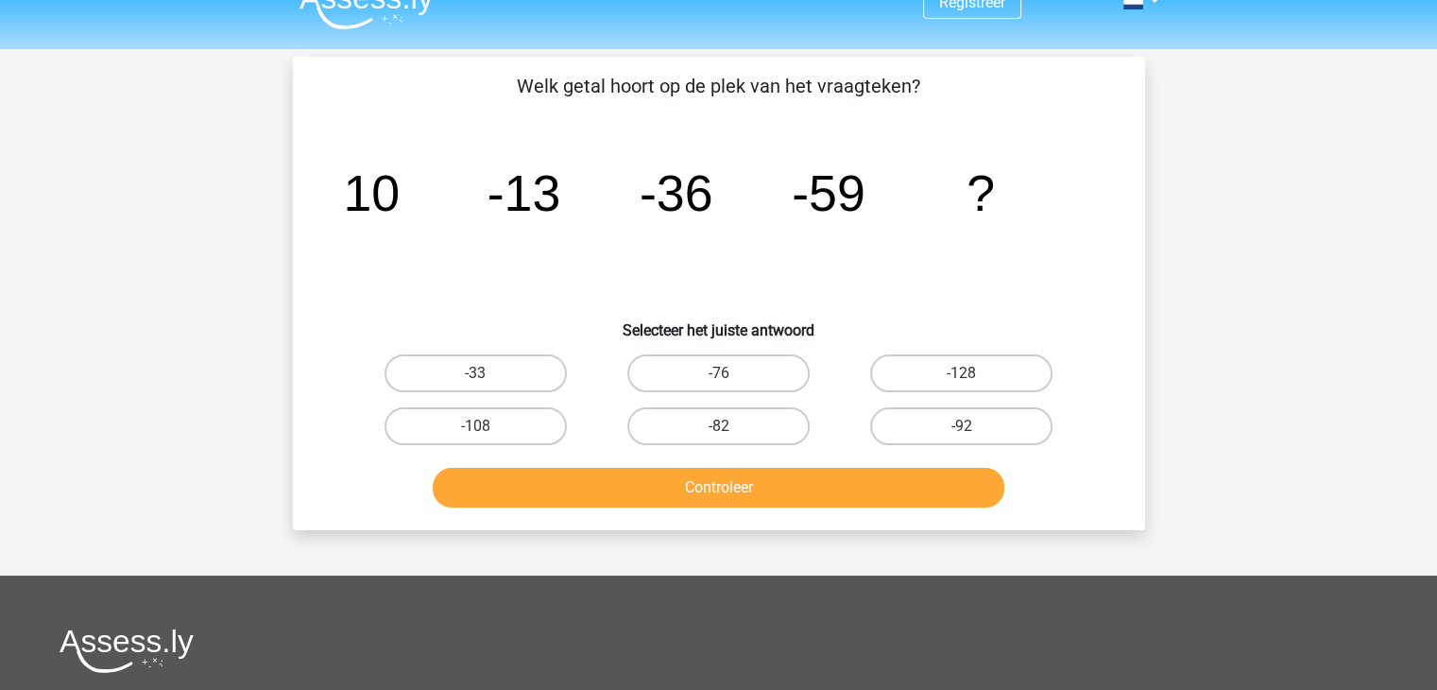
scroll to position [0, 0]
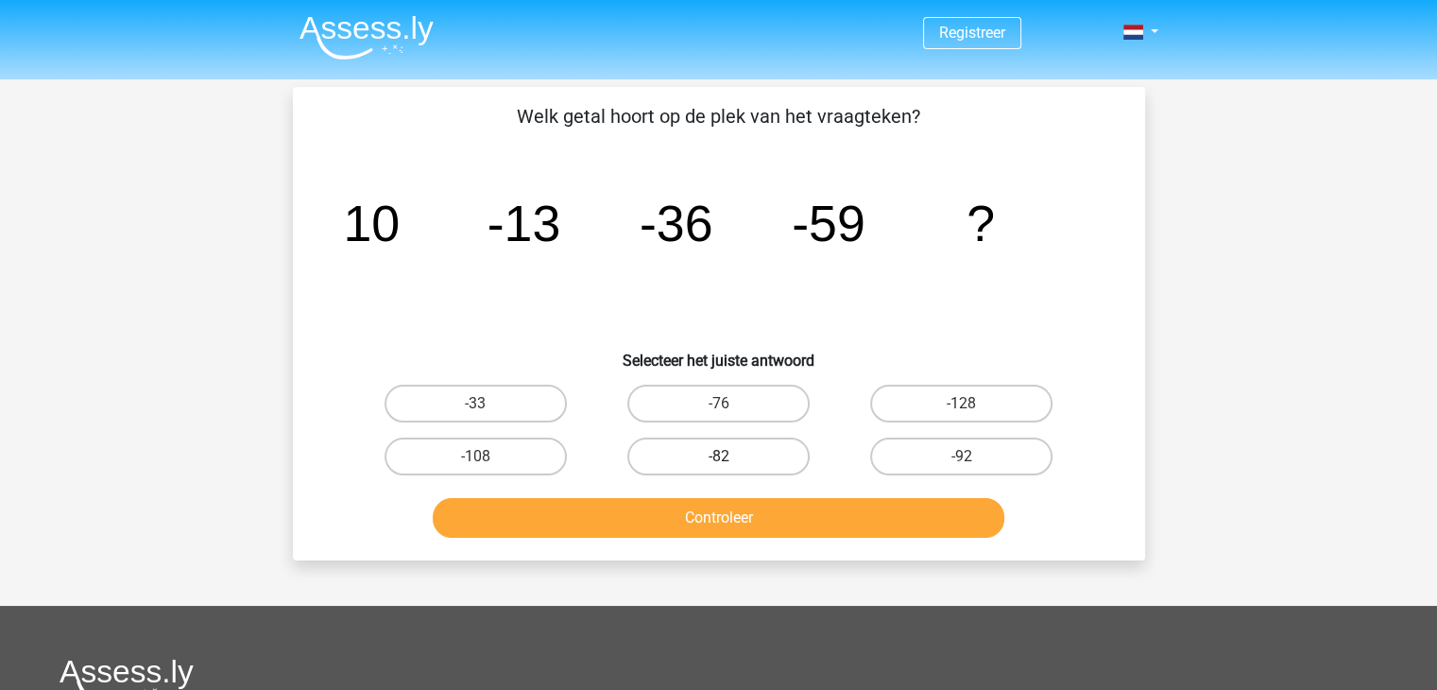
click at [689, 453] on label "-82" at bounding box center [718, 456] width 182 height 38
click at [718, 456] on input "-82" at bounding box center [724, 462] width 12 height 12
radio input "true"
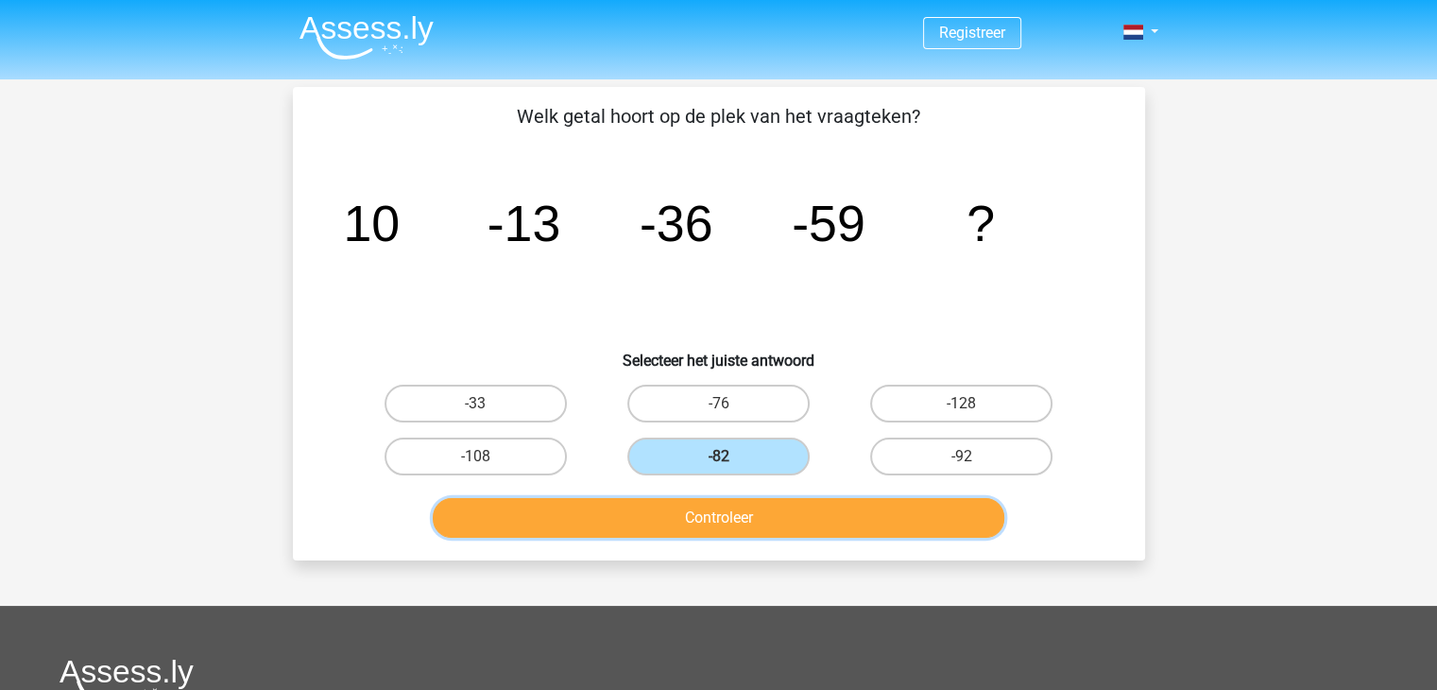
click at [676, 510] on button "Controleer" at bounding box center [719, 518] width 572 height 40
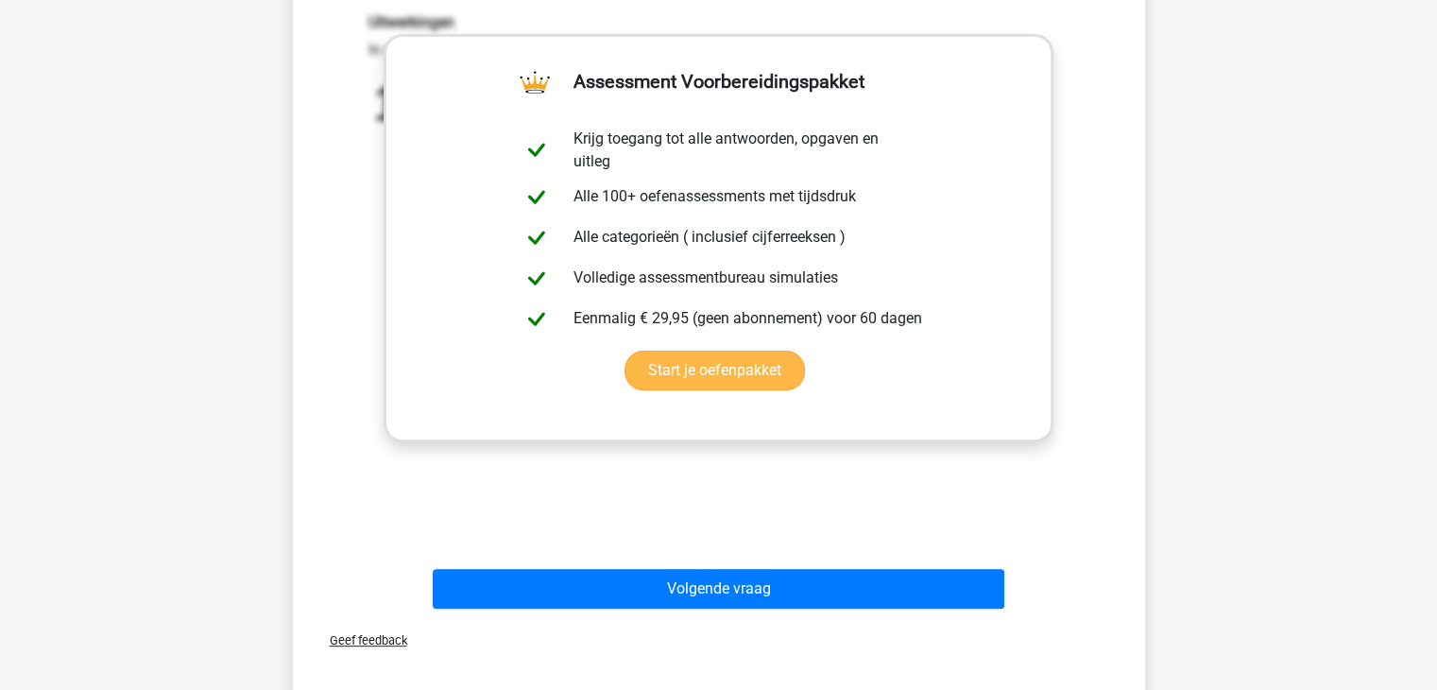
scroll to position [567, 0]
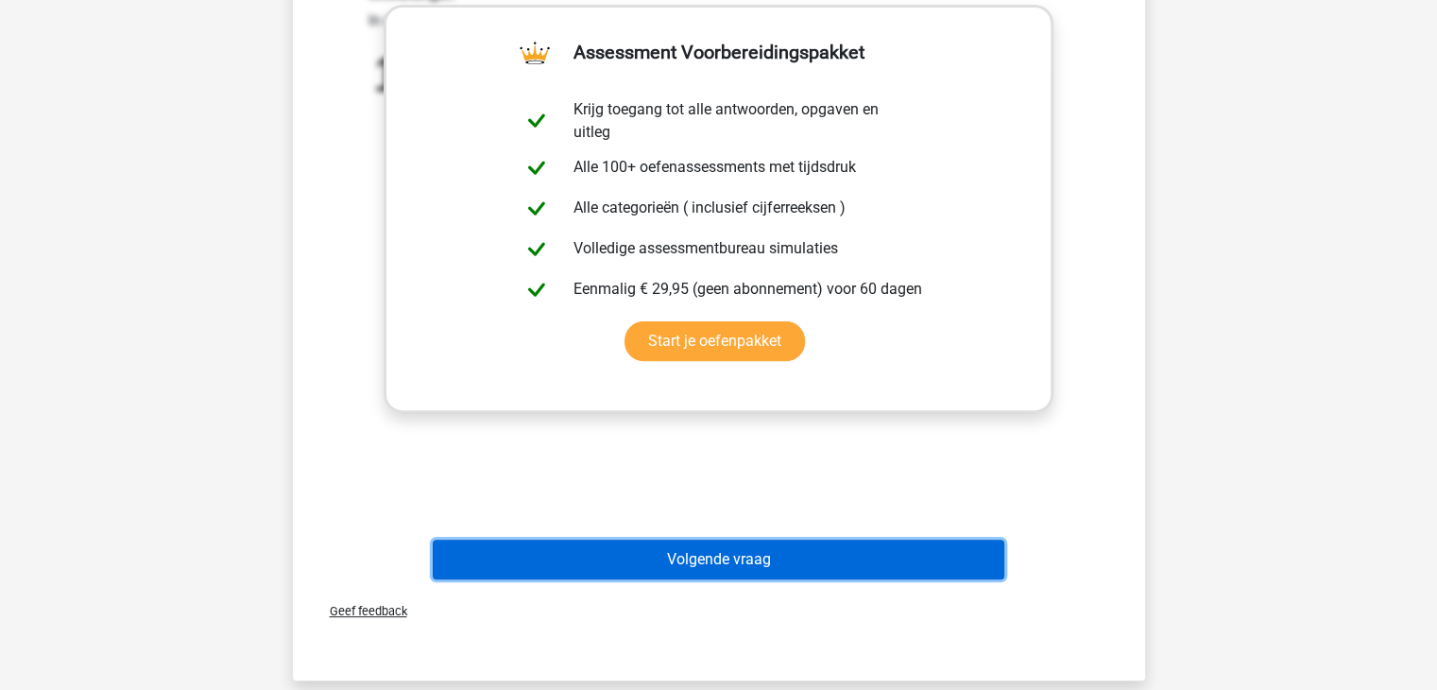
click at [721, 564] on button "Volgende vraag" at bounding box center [719, 559] width 572 height 40
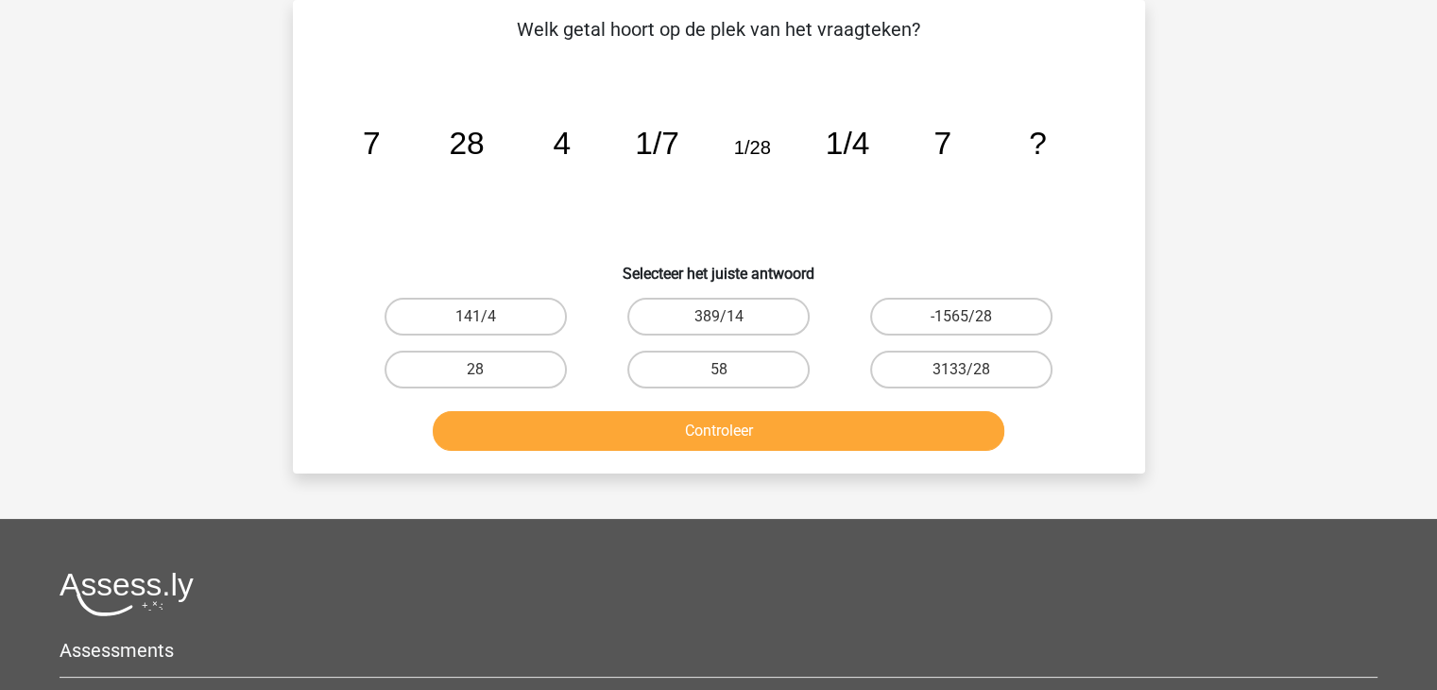
scroll to position [0, 0]
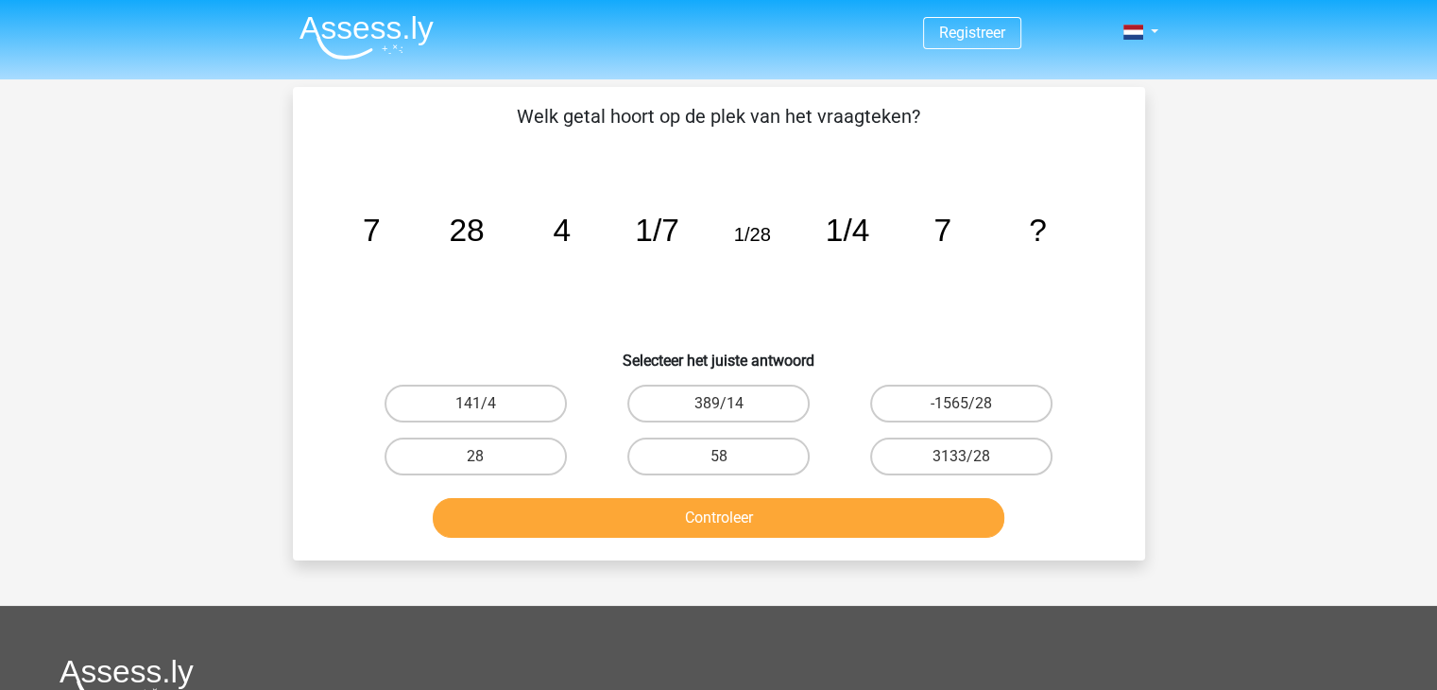
drag, startPoint x: 507, startPoint y: 303, endPoint x: 397, endPoint y: 329, distance: 113.4
click at [397, 329] on icon "image/svg+xml 7 28 4 1/7 1/28 1/4 7 ?" at bounding box center [718, 240] width 761 height 191
click at [503, 456] on label "28" at bounding box center [475, 456] width 182 height 38
click at [487, 456] on input "28" at bounding box center [481, 462] width 12 height 12
radio input "true"
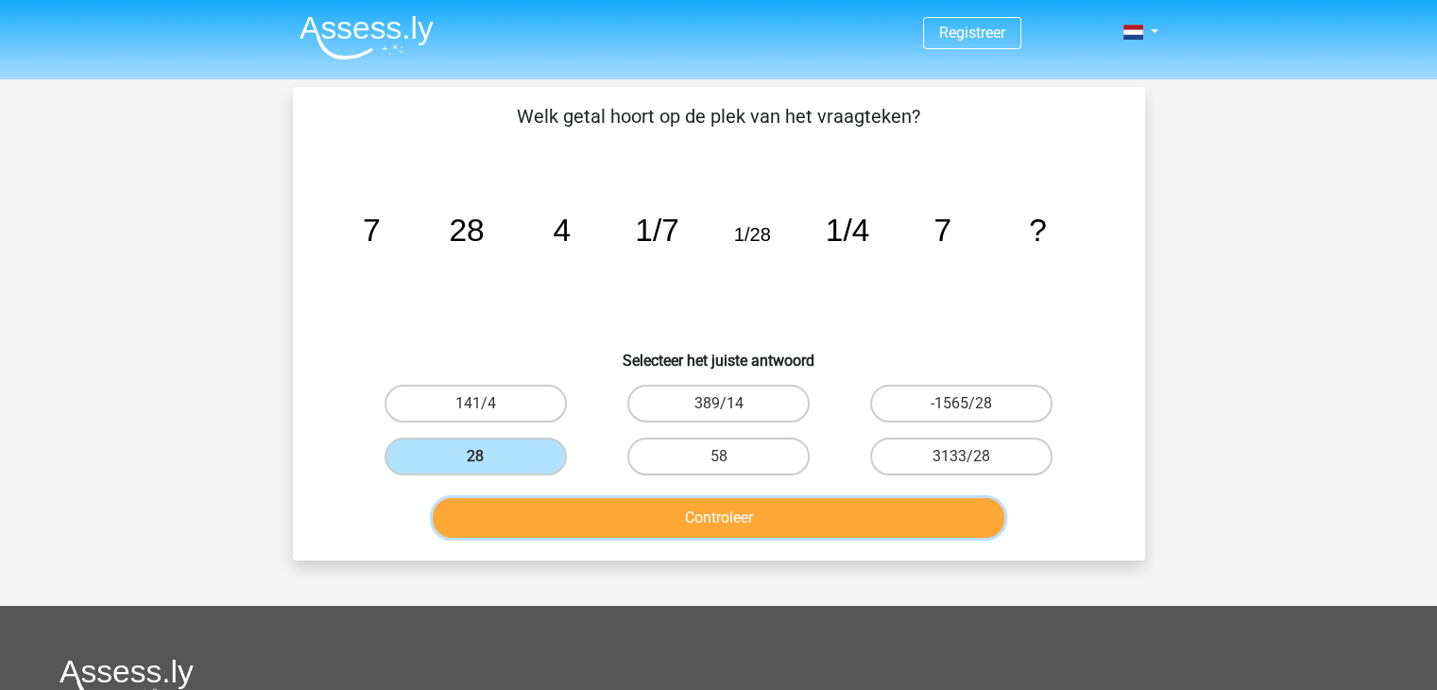
click at [620, 508] on button "Controleer" at bounding box center [719, 518] width 572 height 40
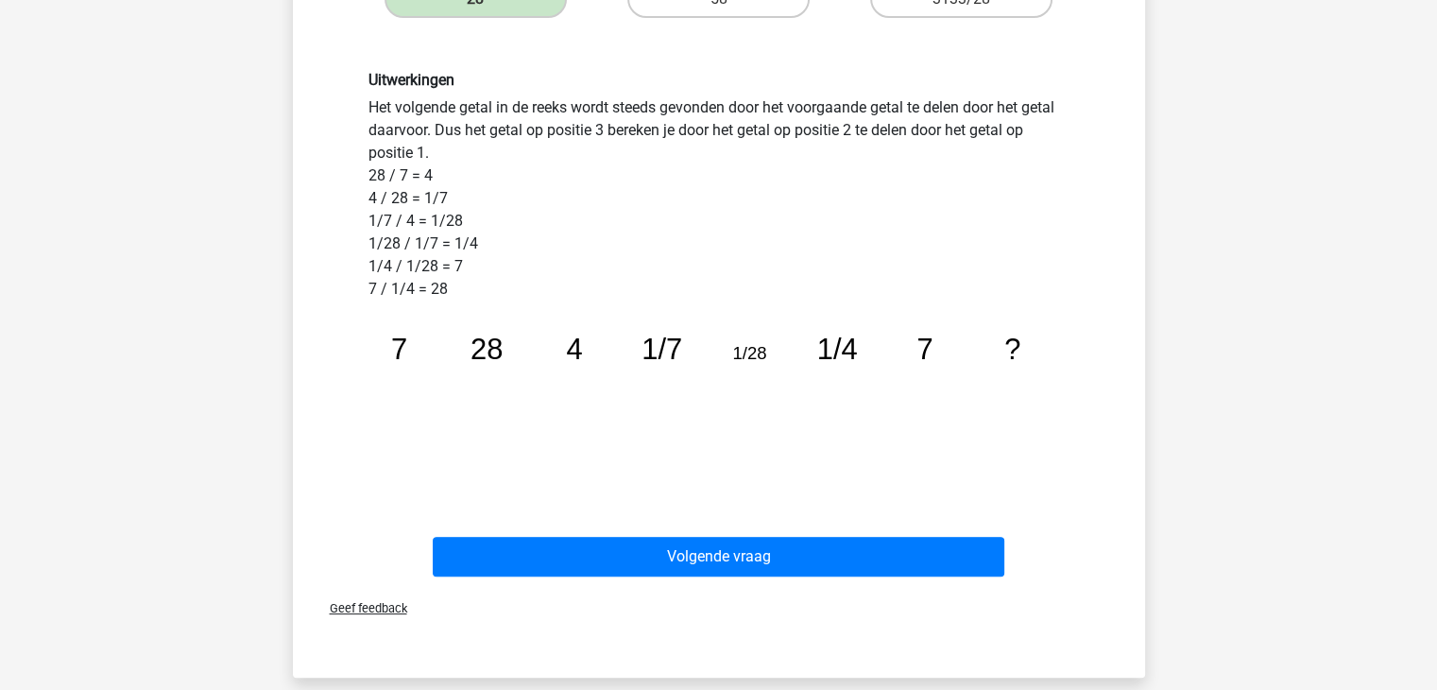
scroll to position [472, 0]
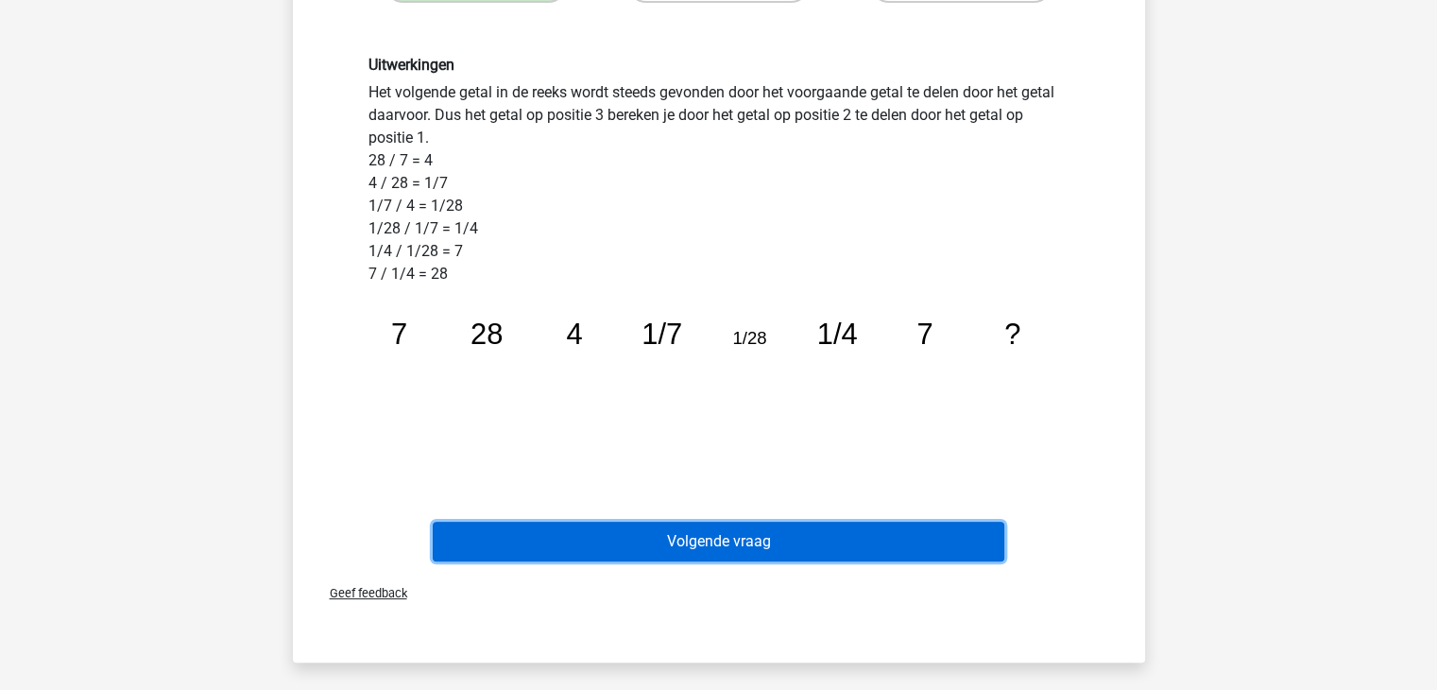
click at [636, 537] on button "Volgende vraag" at bounding box center [719, 541] width 572 height 40
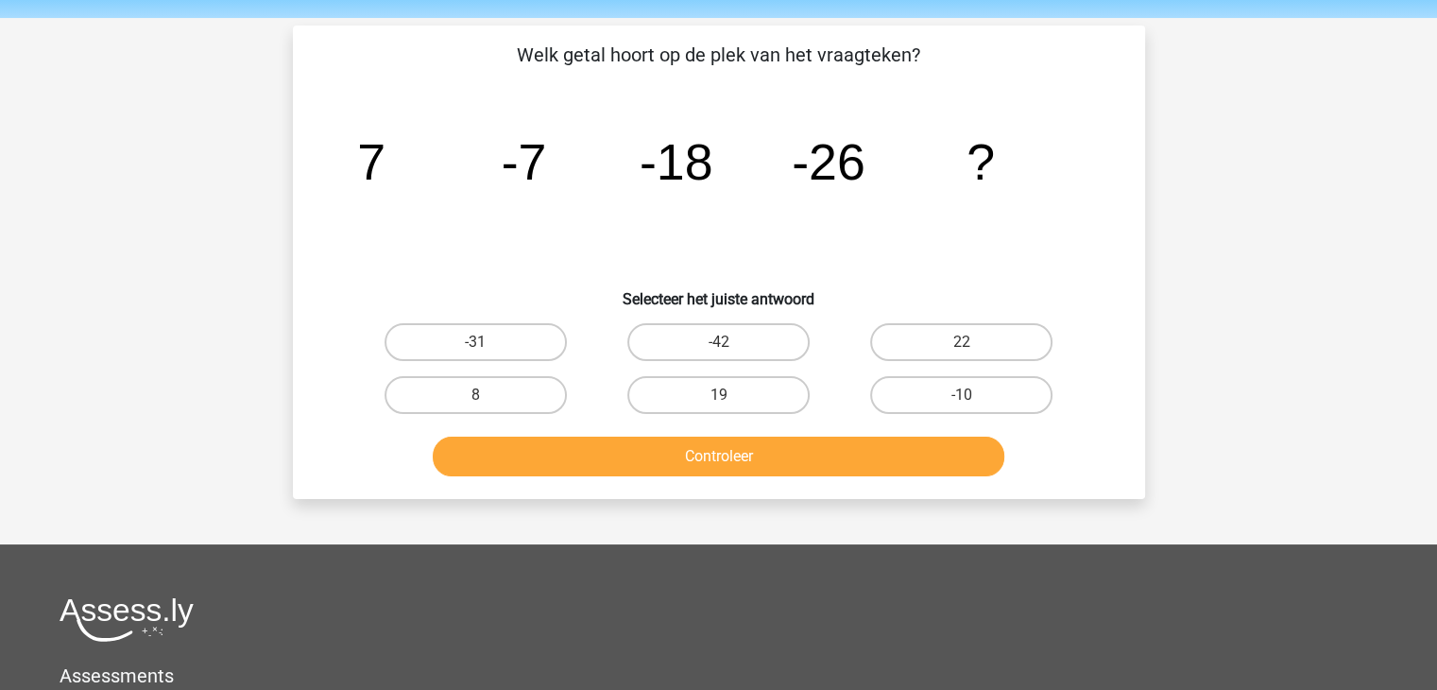
scroll to position [94, 0]
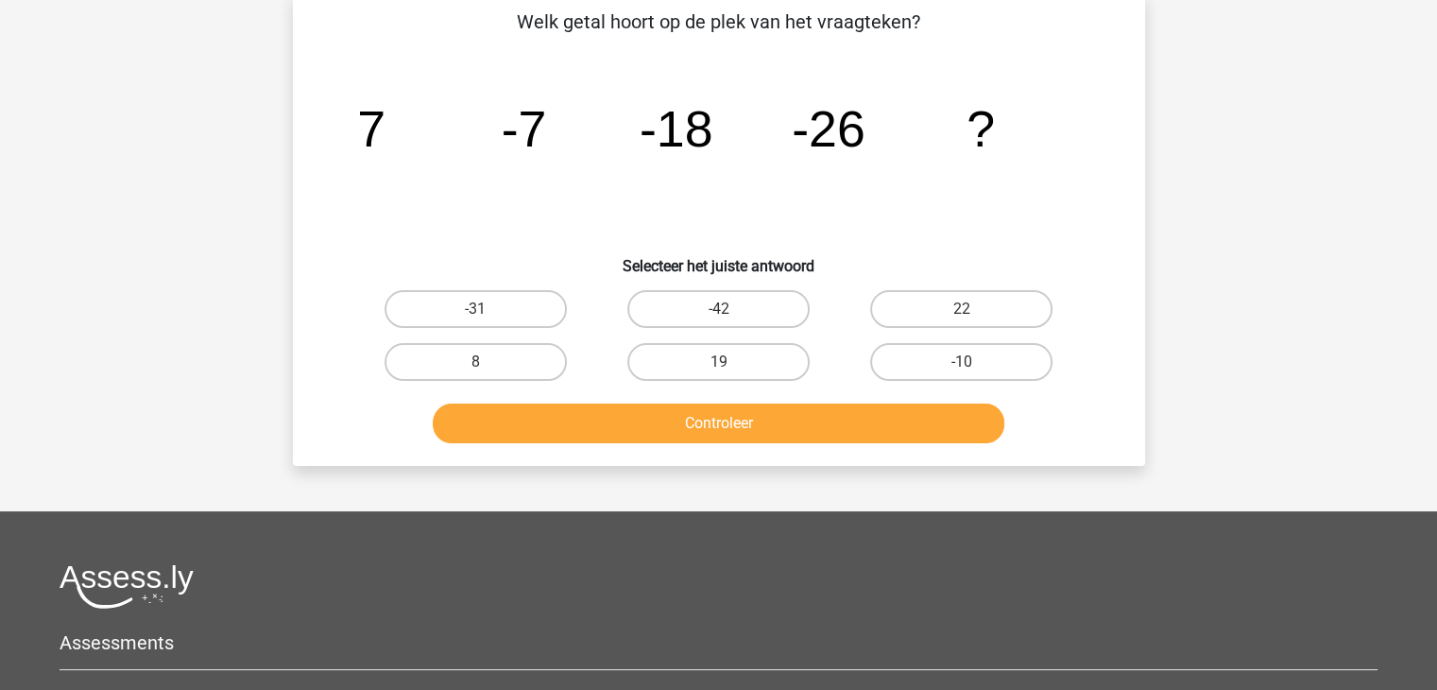
drag, startPoint x: 529, startPoint y: 159, endPoint x: 449, endPoint y: 179, distance: 82.9
click at [449, 179] on icon "image/svg+xml 7 -7 -18 -26 ?" at bounding box center [718, 146] width 761 height 191
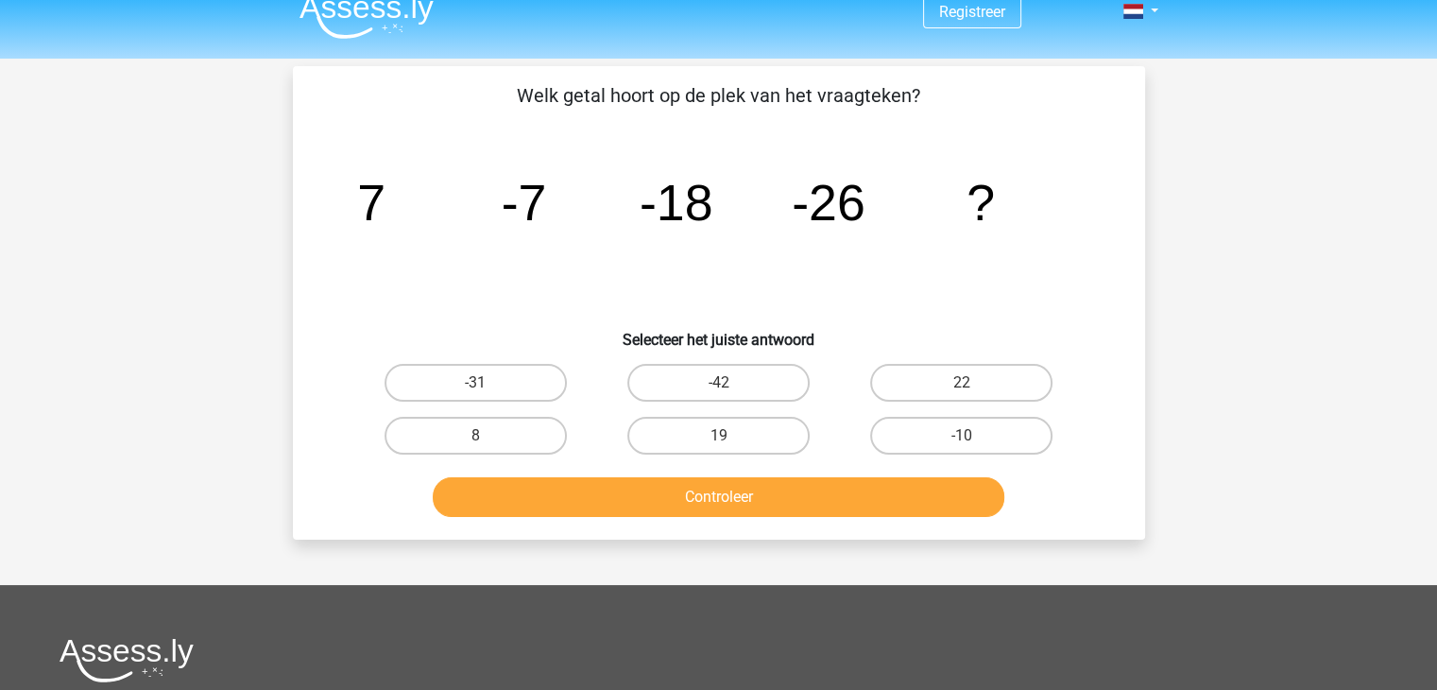
scroll to position [0, 0]
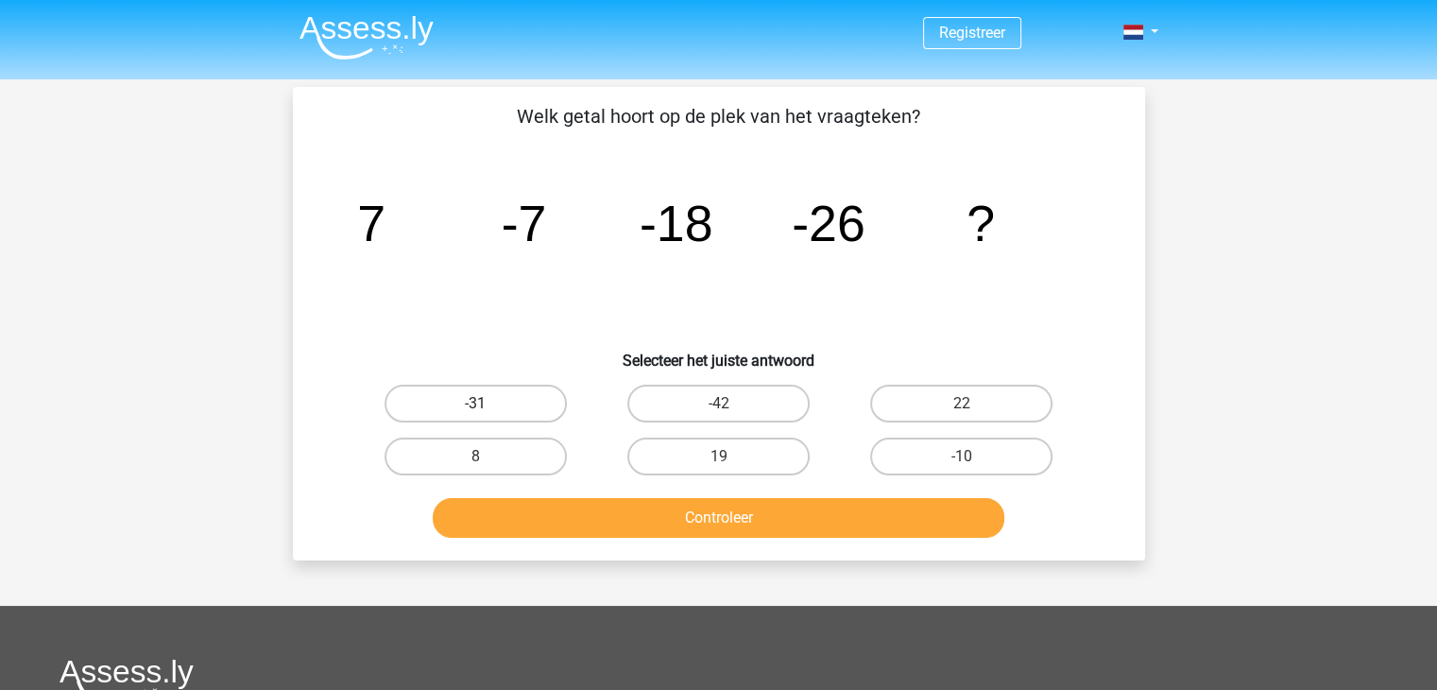
click at [415, 389] on label "-31" at bounding box center [475, 403] width 182 height 38
click at [475, 403] on input "-31" at bounding box center [481, 409] width 12 height 12
radio input "true"
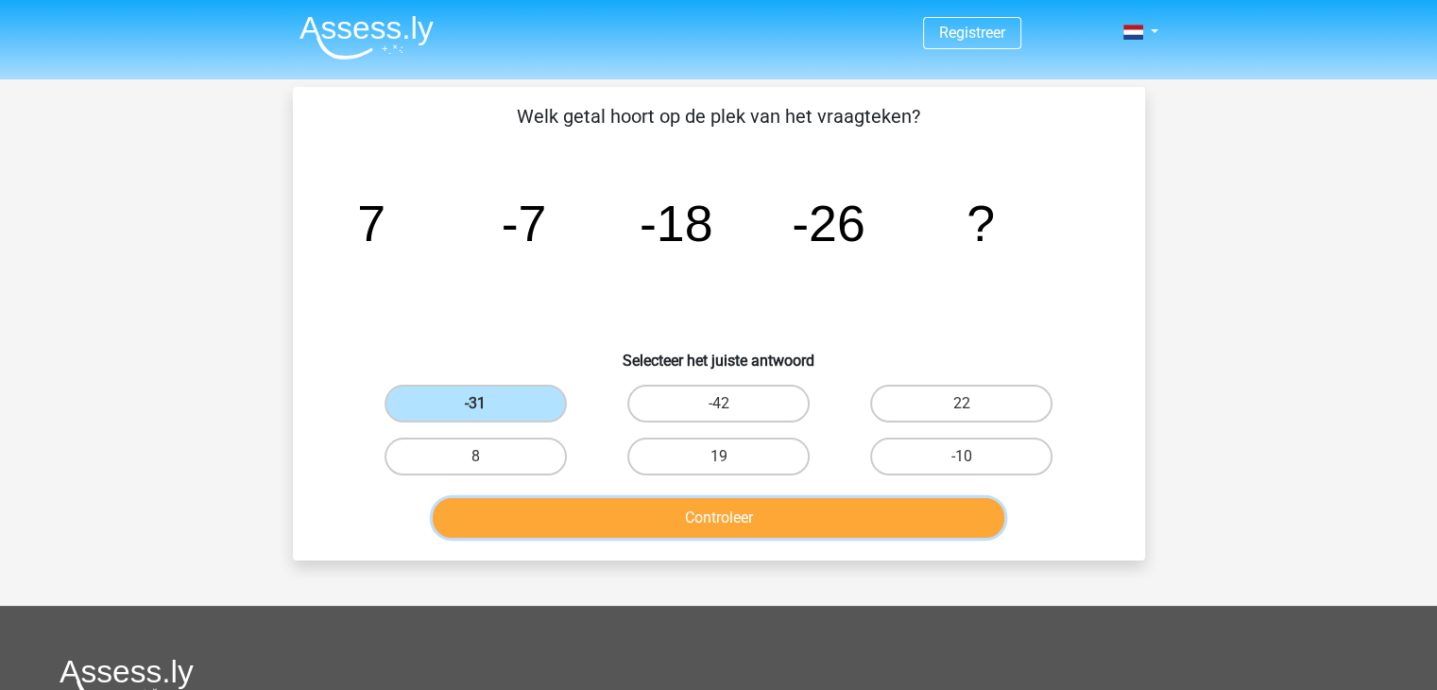
click at [739, 520] on button "Controleer" at bounding box center [719, 518] width 572 height 40
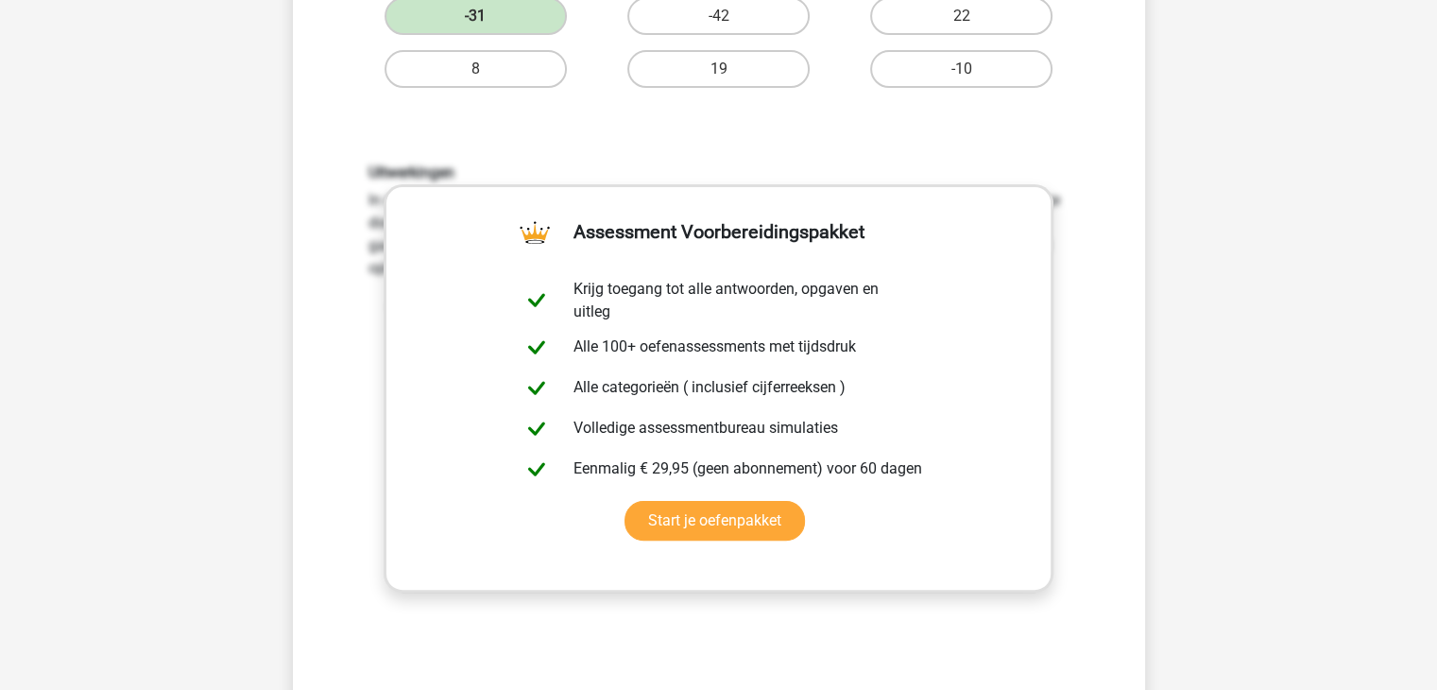
scroll to position [378, 0]
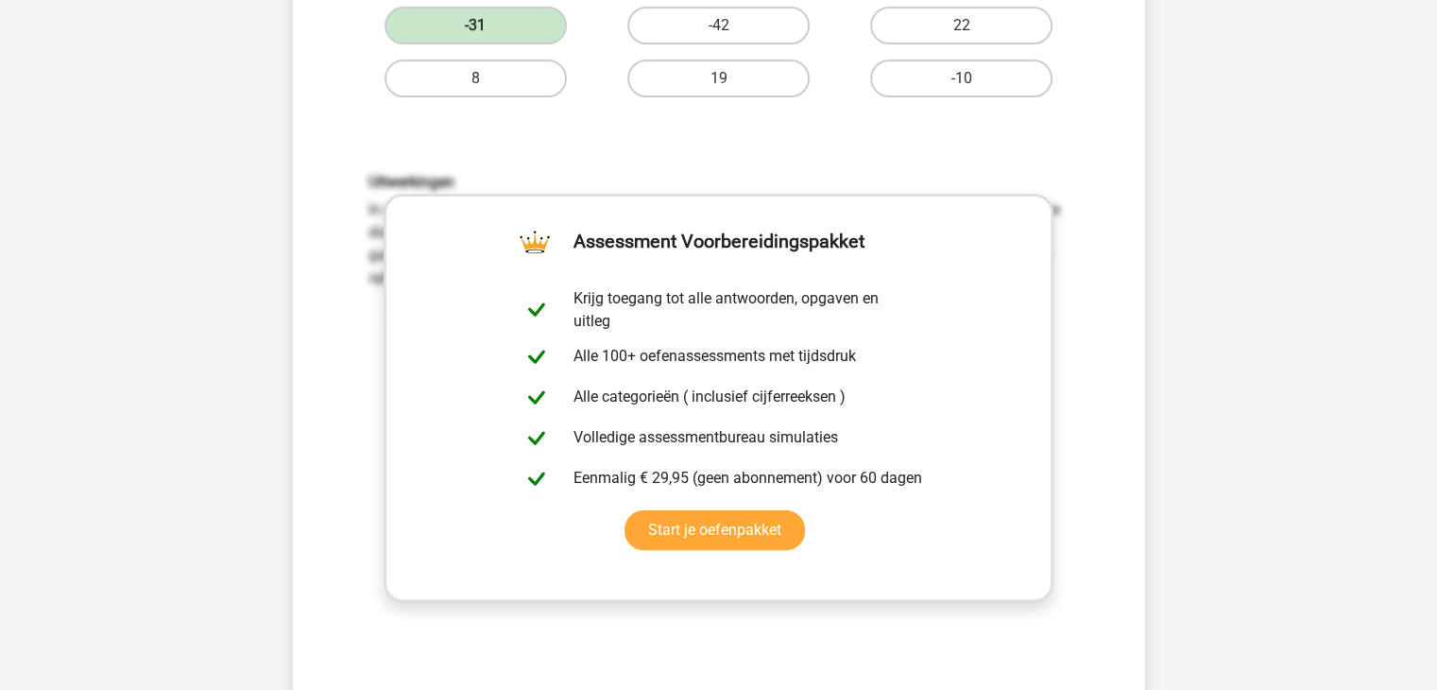
click at [529, 119] on div "Welk getal hoort op de plek van het vraagteken? image/svg+xml 7 -7 -18 -26 ? Se…" at bounding box center [718, 249] width 837 height 1051
click at [306, 240] on div "Welk getal hoort op de plek van het vraagteken? image/svg+xml 7 -7 -18 -26 ? Se…" at bounding box center [718, 249] width 837 height 1051
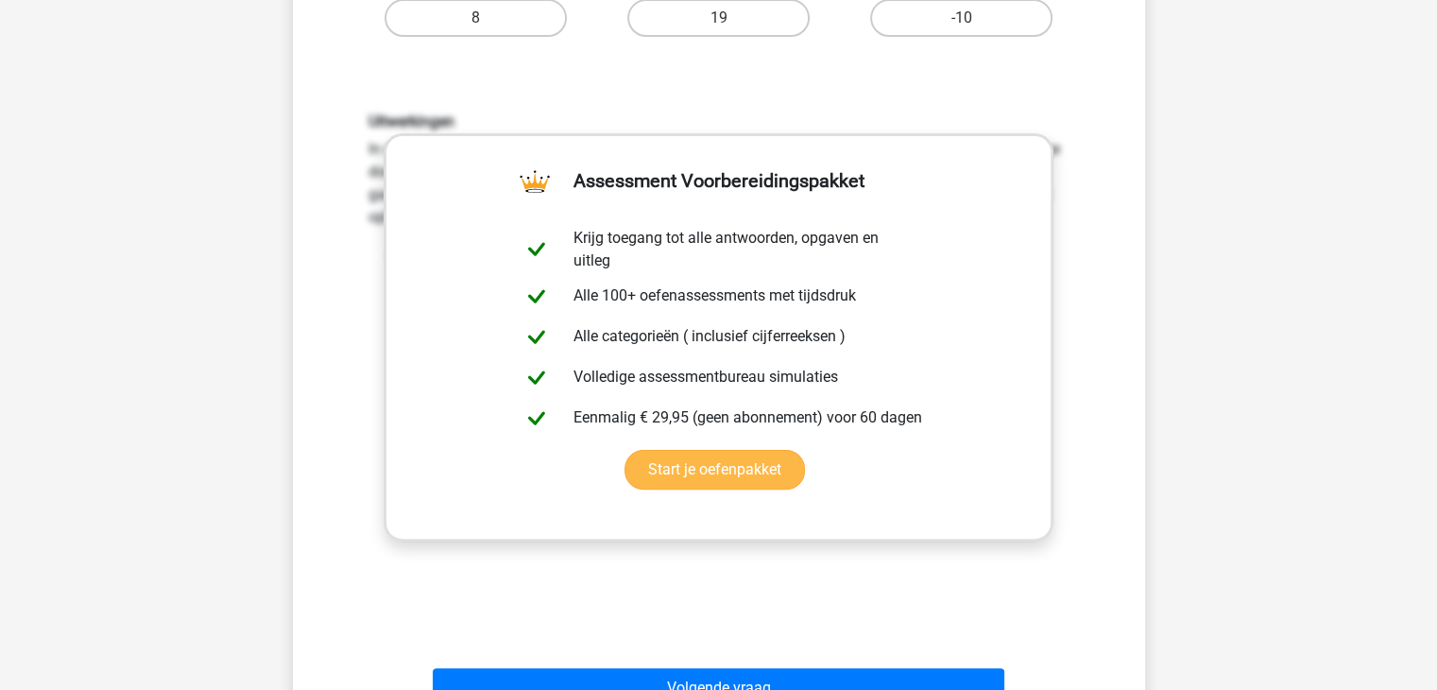
scroll to position [472, 0]
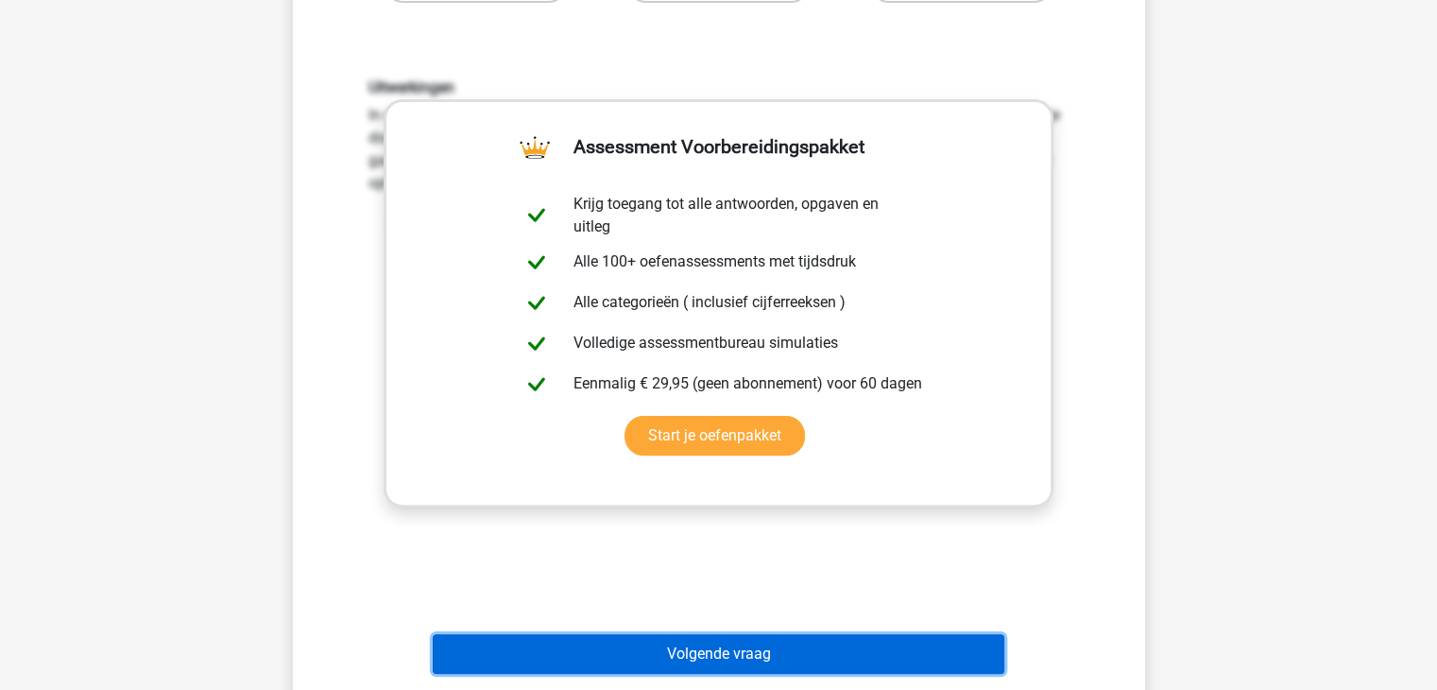
click at [790, 649] on button "Volgende vraag" at bounding box center [719, 654] width 572 height 40
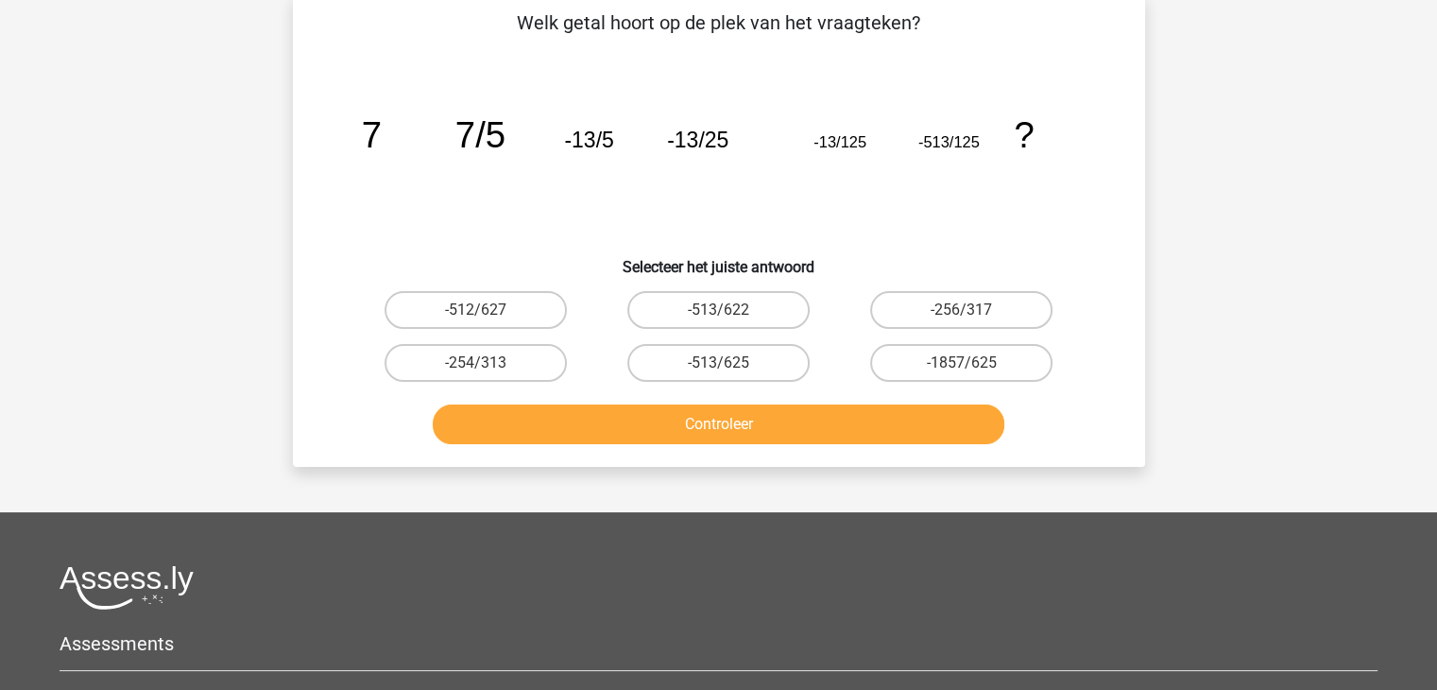
scroll to position [87, 0]
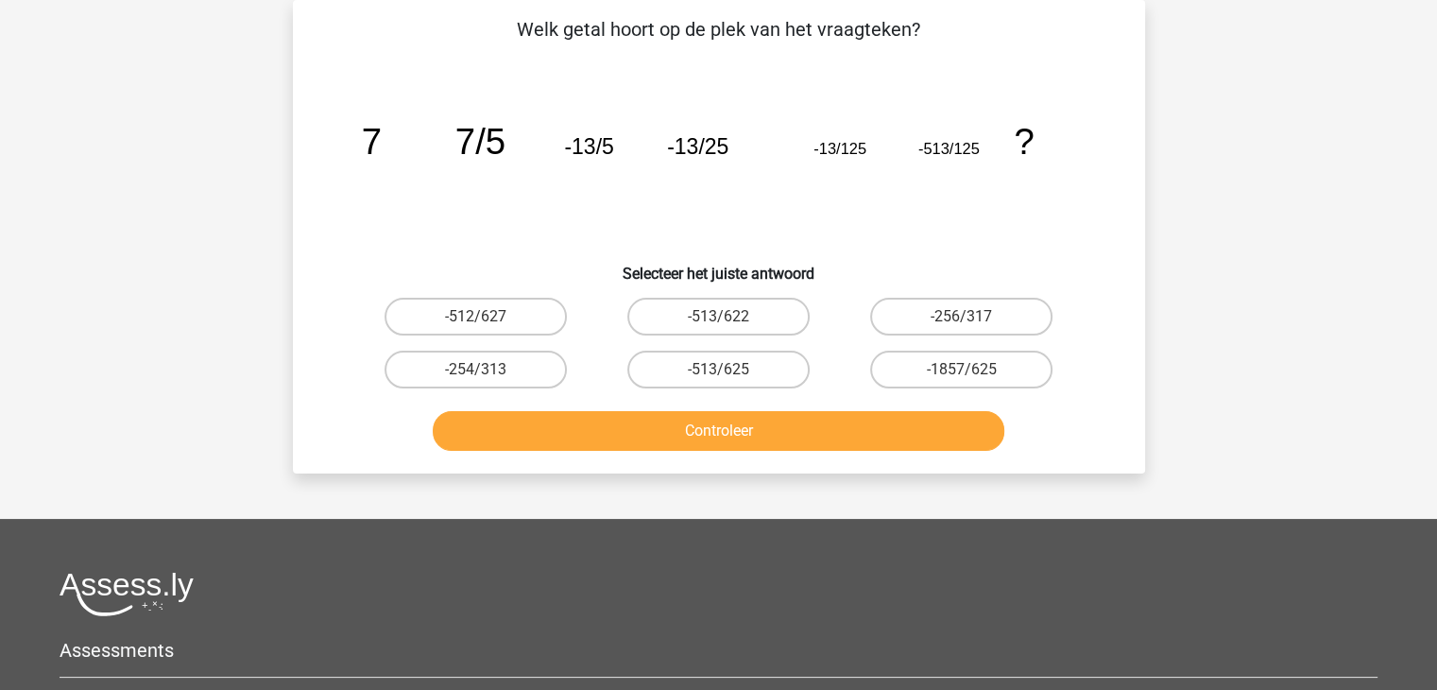
drag, startPoint x: 575, startPoint y: 386, endPoint x: 525, endPoint y: 280, distance: 117.9
click at [525, 280] on h6 "Selecteer het juiste antwoord" at bounding box center [719, 265] width 792 height 33
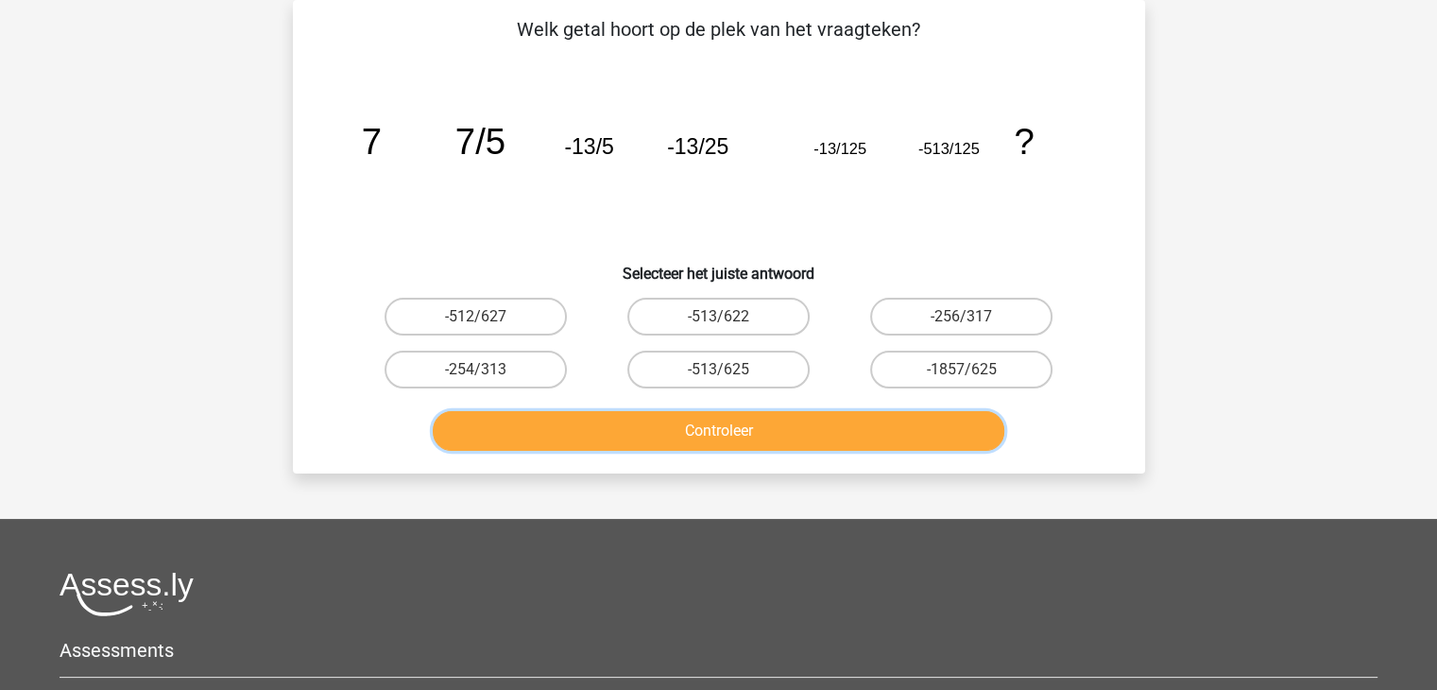
click at [714, 424] on button "Controleer" at bounding box center [719, 431] width 572 height 40
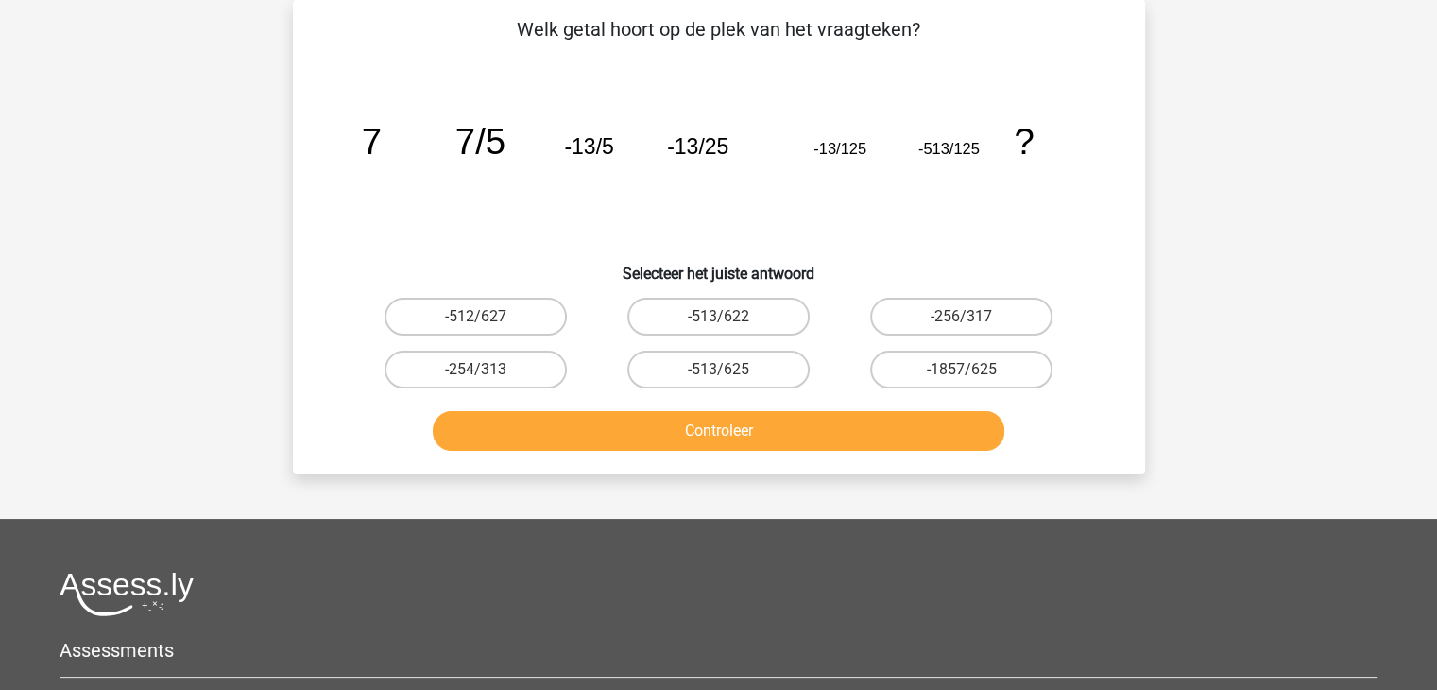
click at [726, 371] on input "-513/625" at bounding box center [724, 375] width 12 height 12
radio input "true"
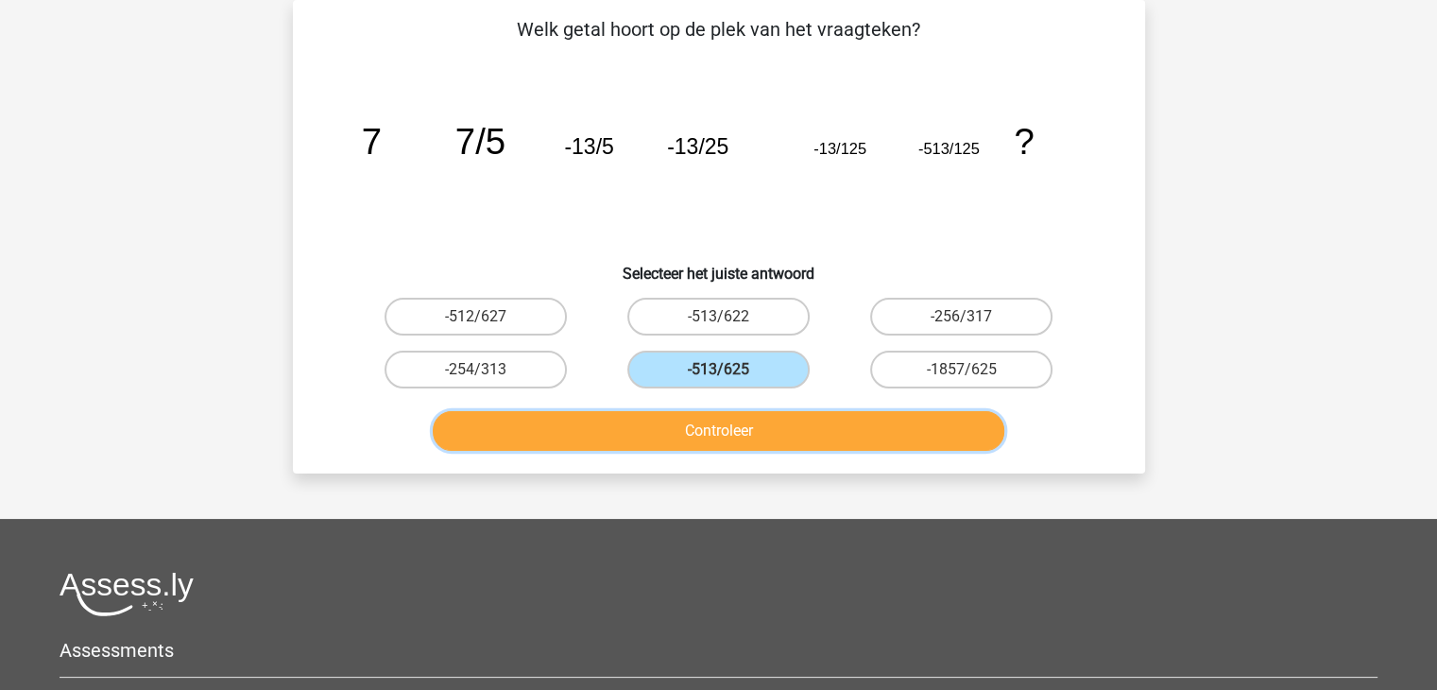
click at [718, 425] on button "Controleer" at bounding box center [719, 431] width 572 height 40
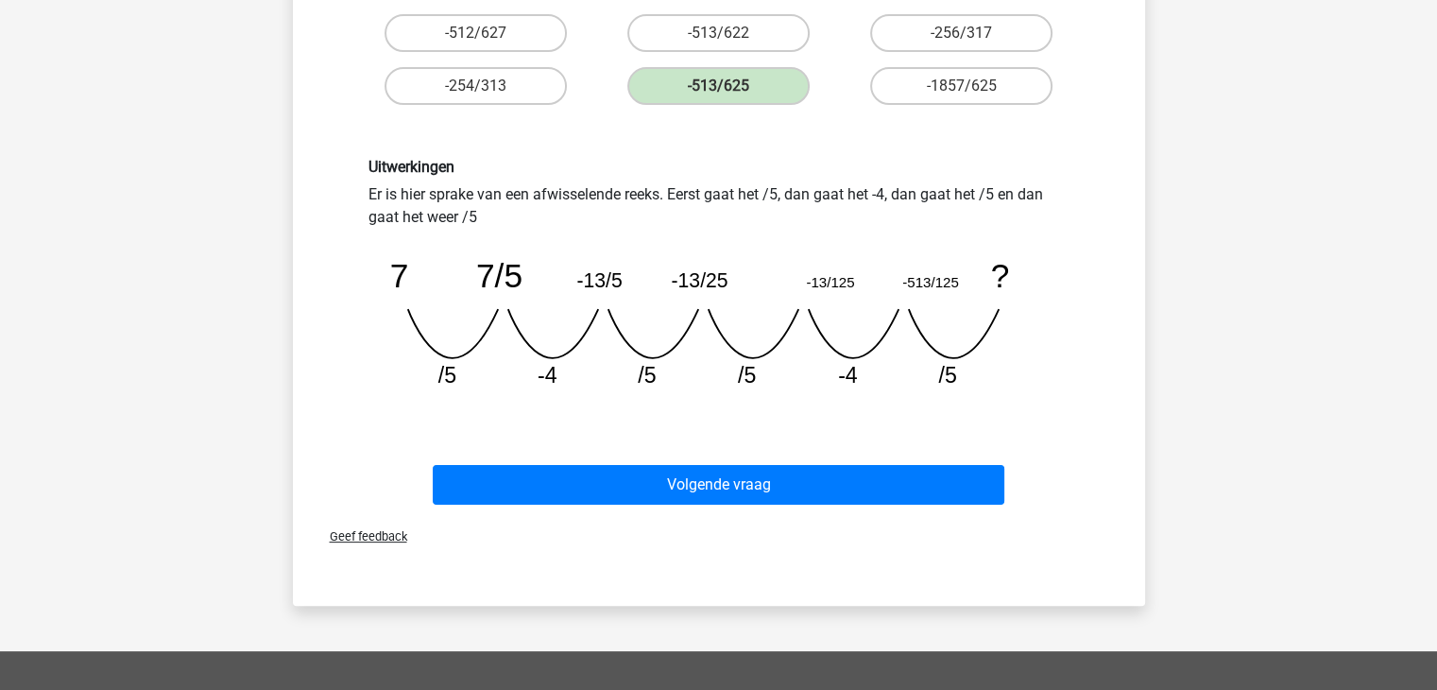
scroll to position [276, 0]
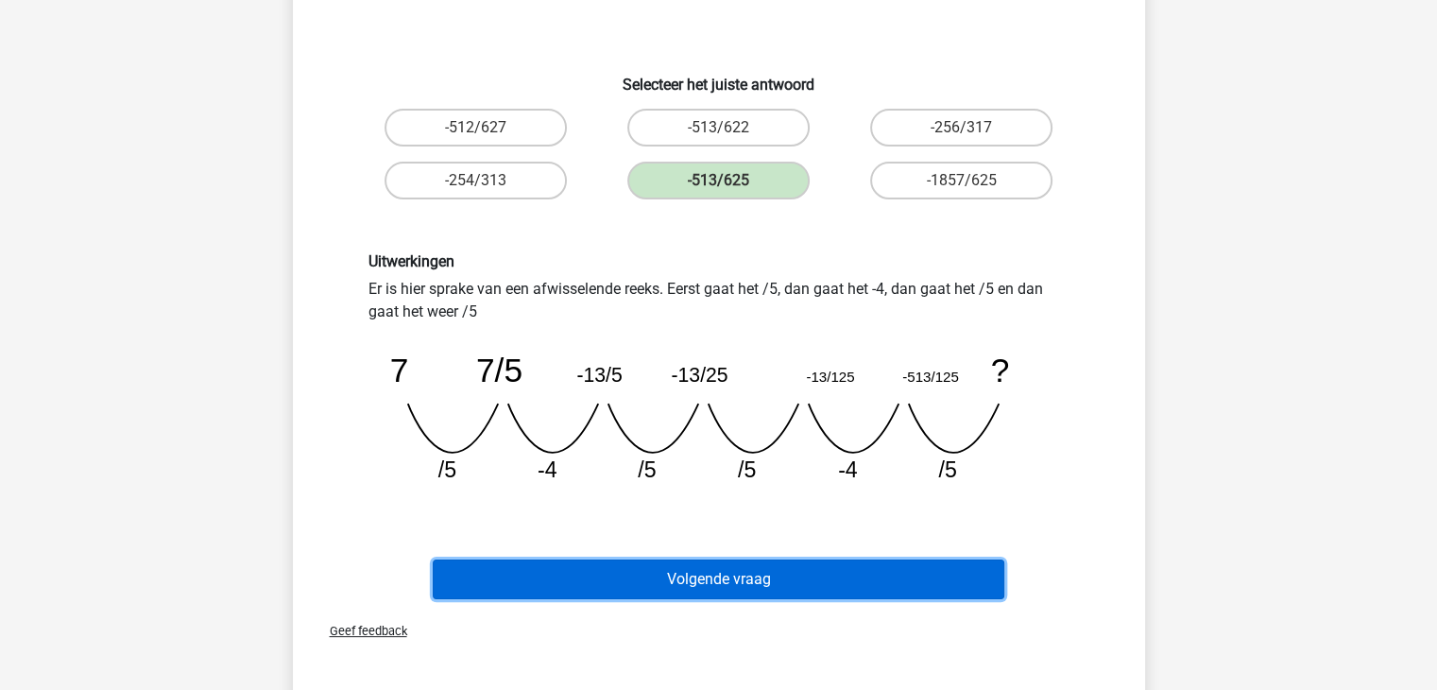
click at [767, 568] on button "Volgende vraag" at bounding box center [719, 579] width 572 height 40
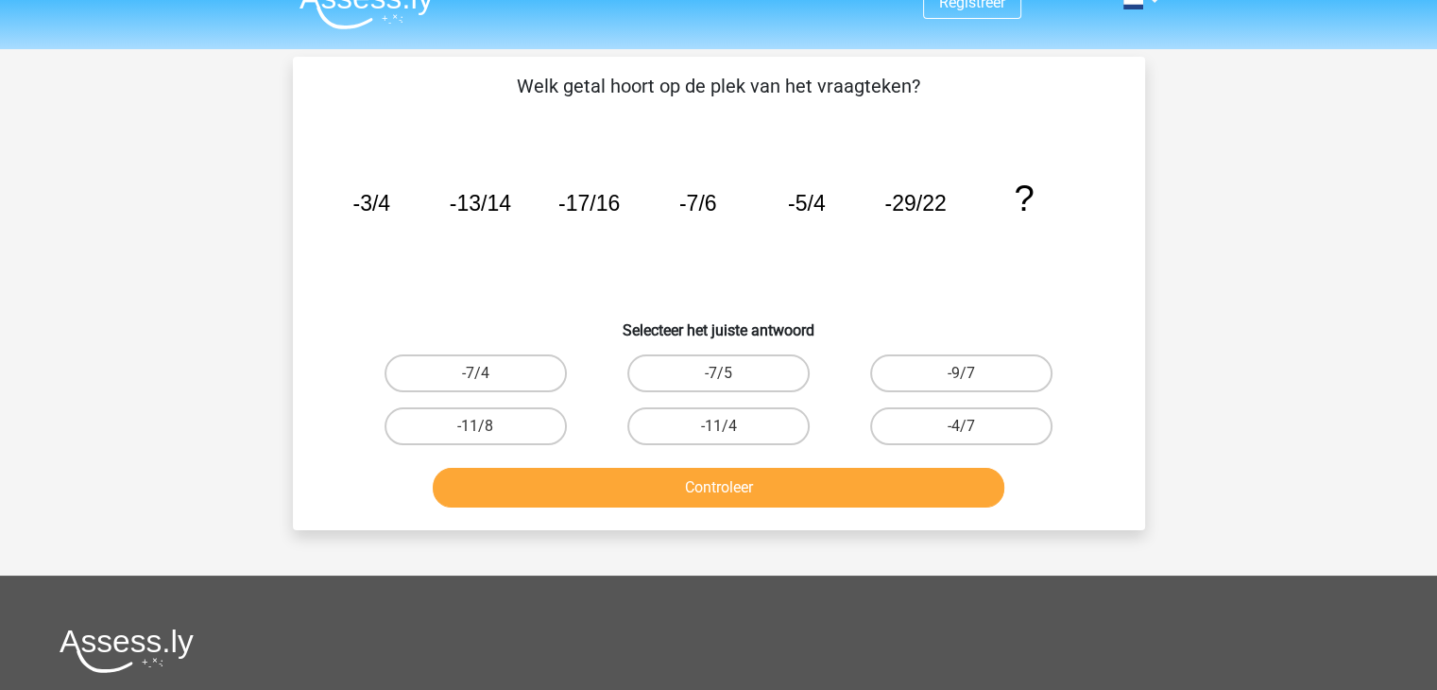
scroll to position [0, 0]
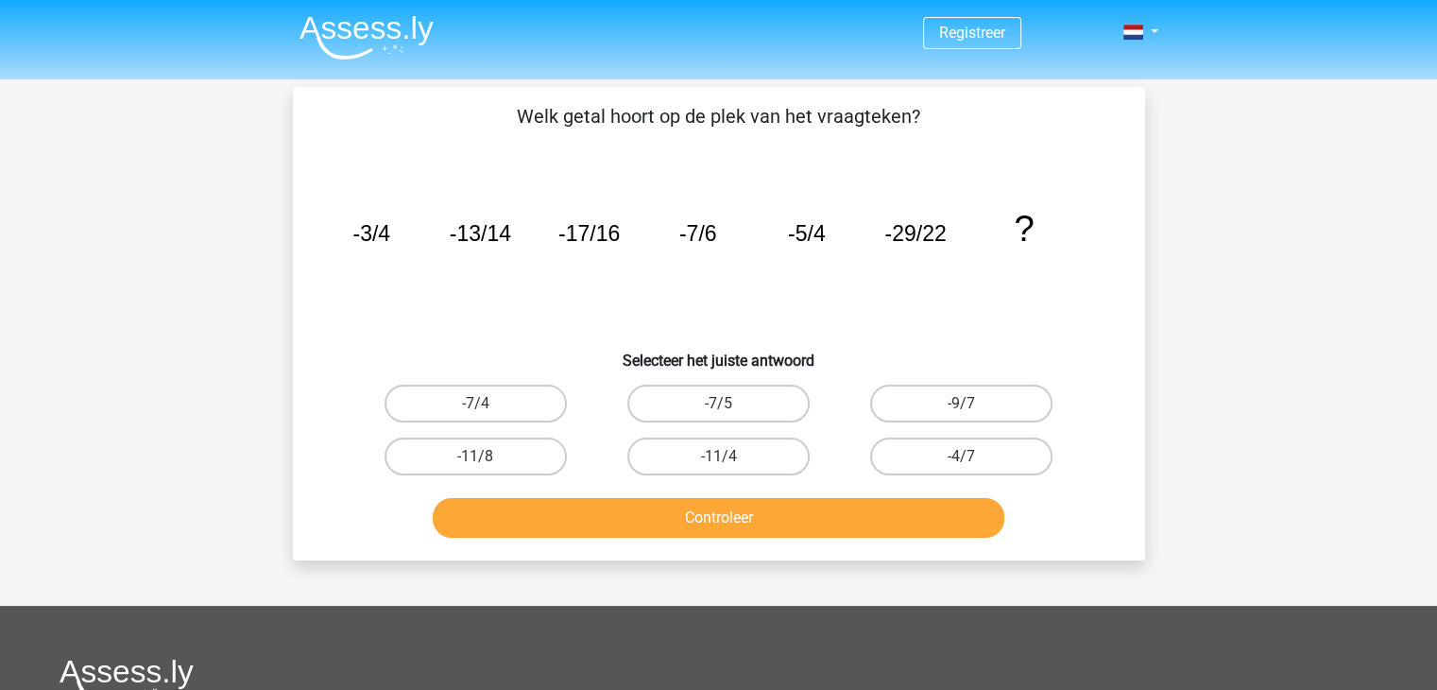
click at [689, 507] on button "Controleer" at bounding box center [719, 518] width 572 height 40
click at [287, 519] on div "Vraag 7 van de 10 Categorie: cijferreeksen set 1 Welk getal hoort op de plek va…" at bounding box center [719, 323] width 882 height 473
click at [510, 458] on label "-11/8" at bounding box center [475, 456] width 182 height 38
click at [487, 458] on input "-11/8" at bounding box center [481, 462] width 12 height 12
radio input "true"
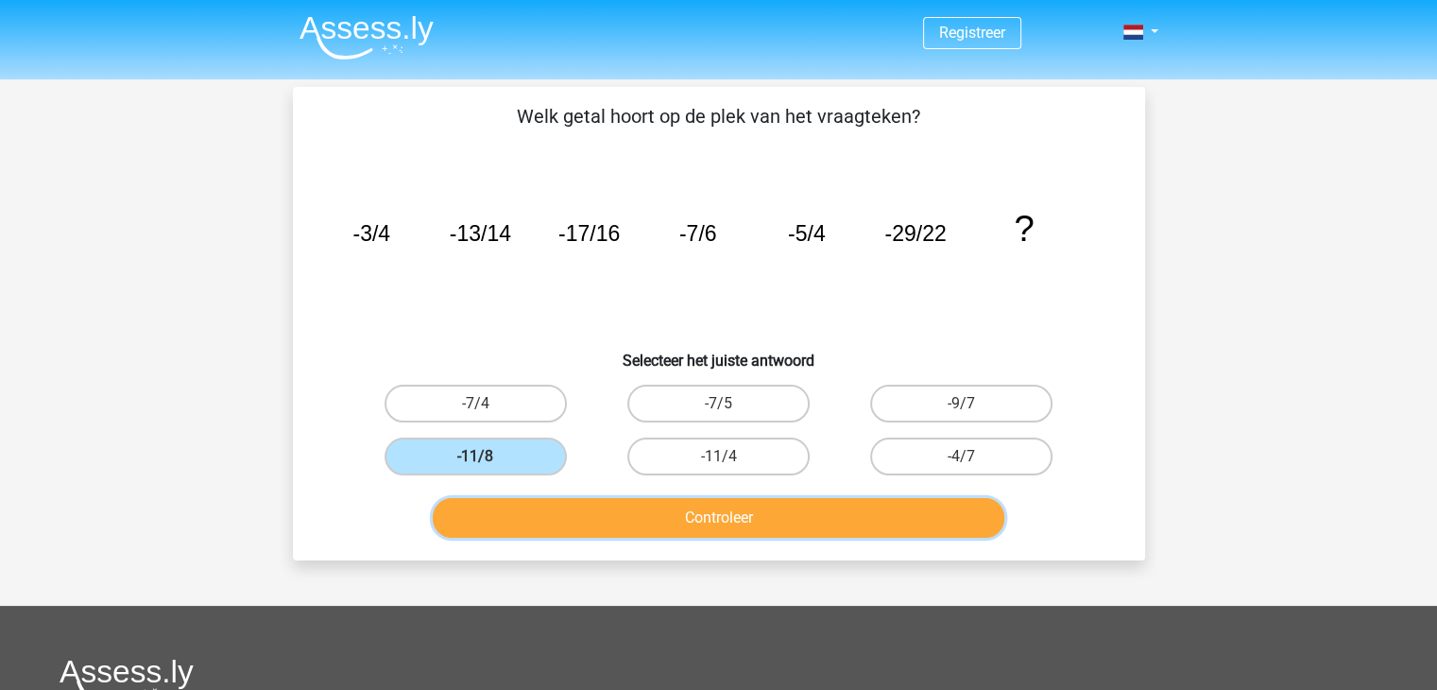
click at [589, 511] on button "Controleer" at bounding box center [719, 518] width 572 height 40
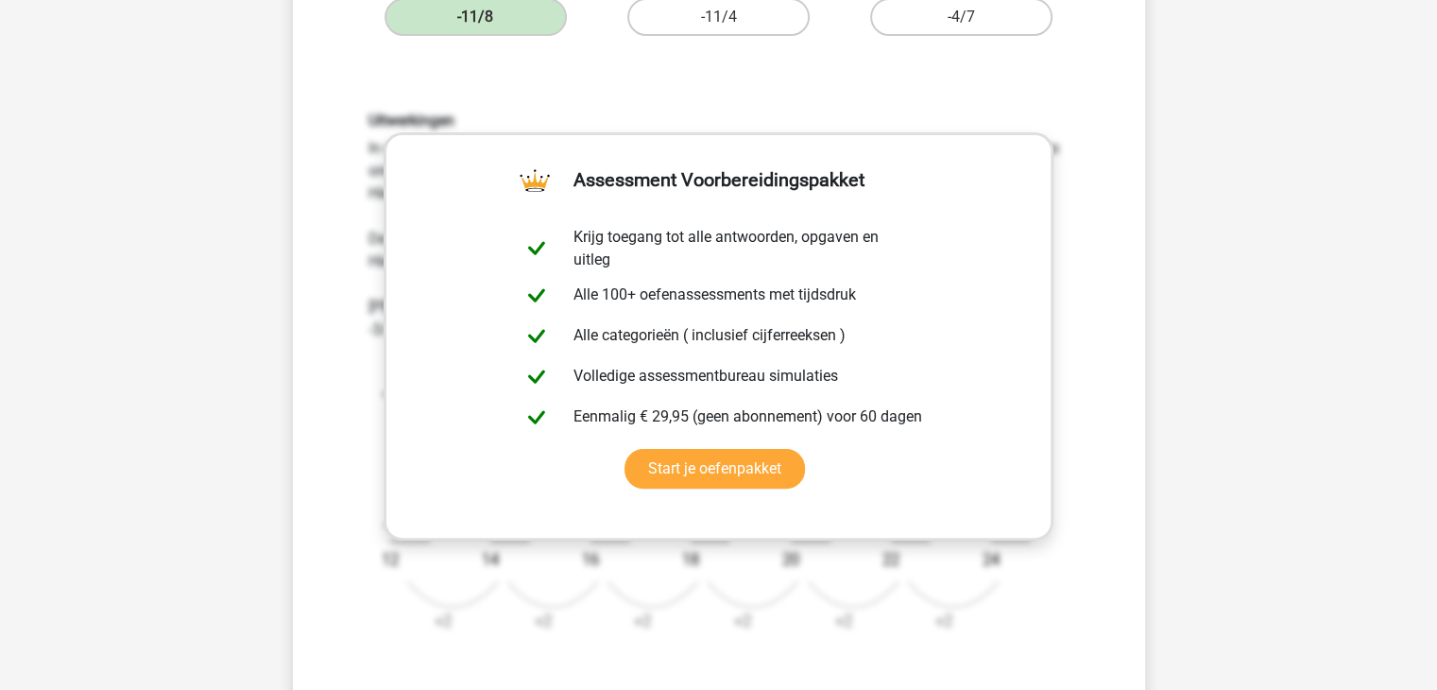
scroll to position [472, 0]
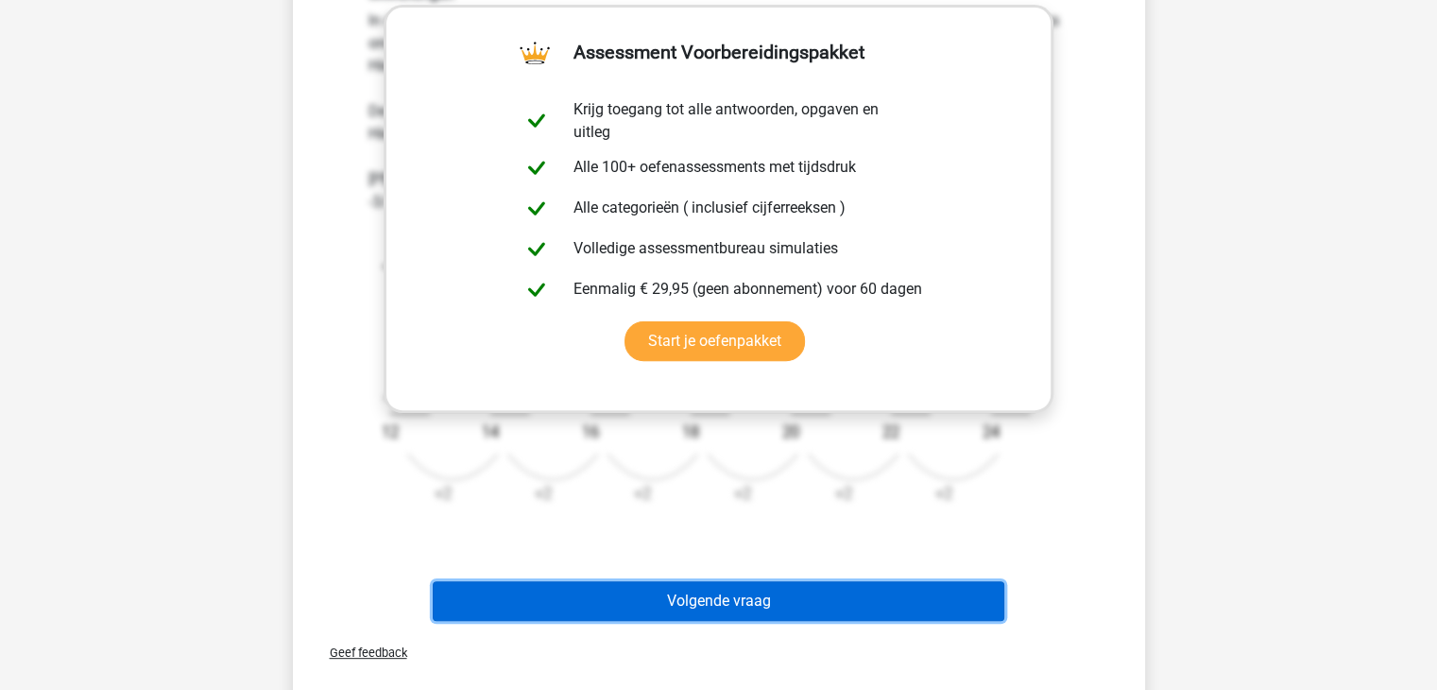
click at [685, 599] on button "Volgende vraag" at bounding box center [719, 601] width 572 height 40
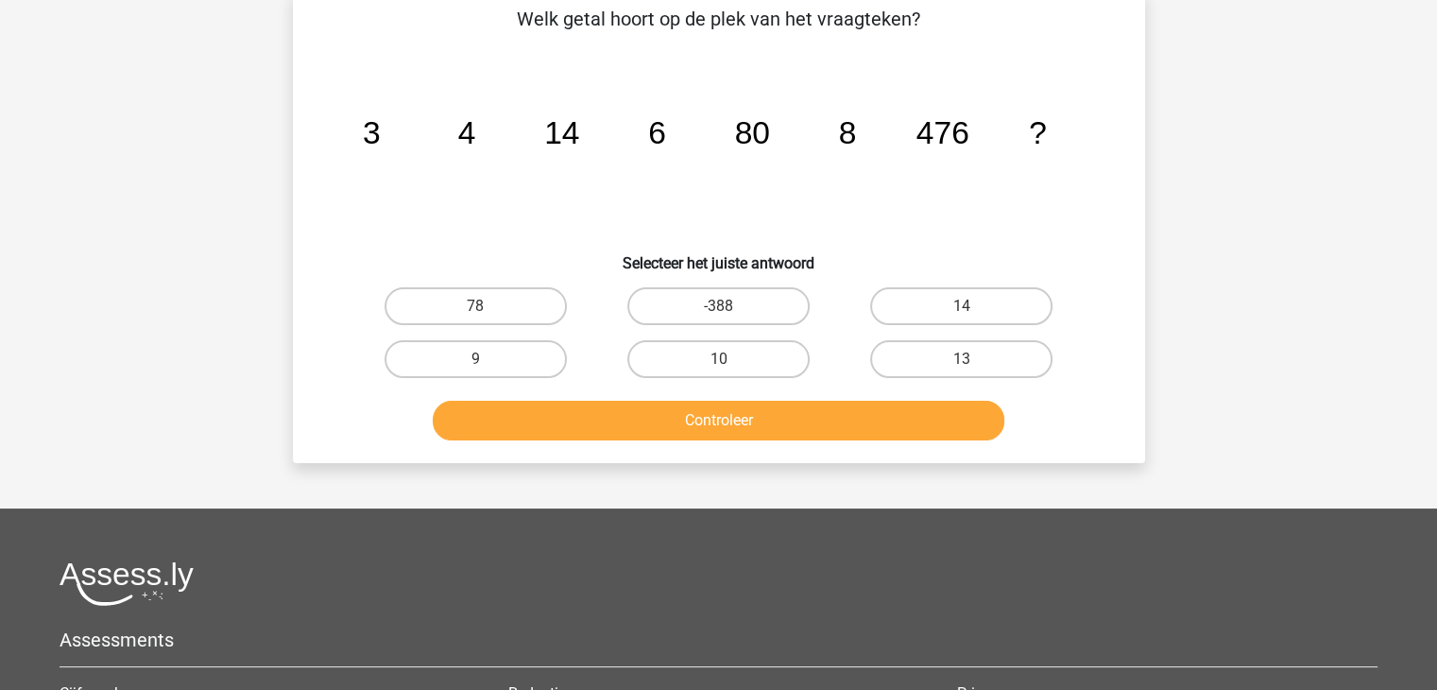
scroll to position [87, 0]
